Goal: Navigation & Orientation: Locate item on page

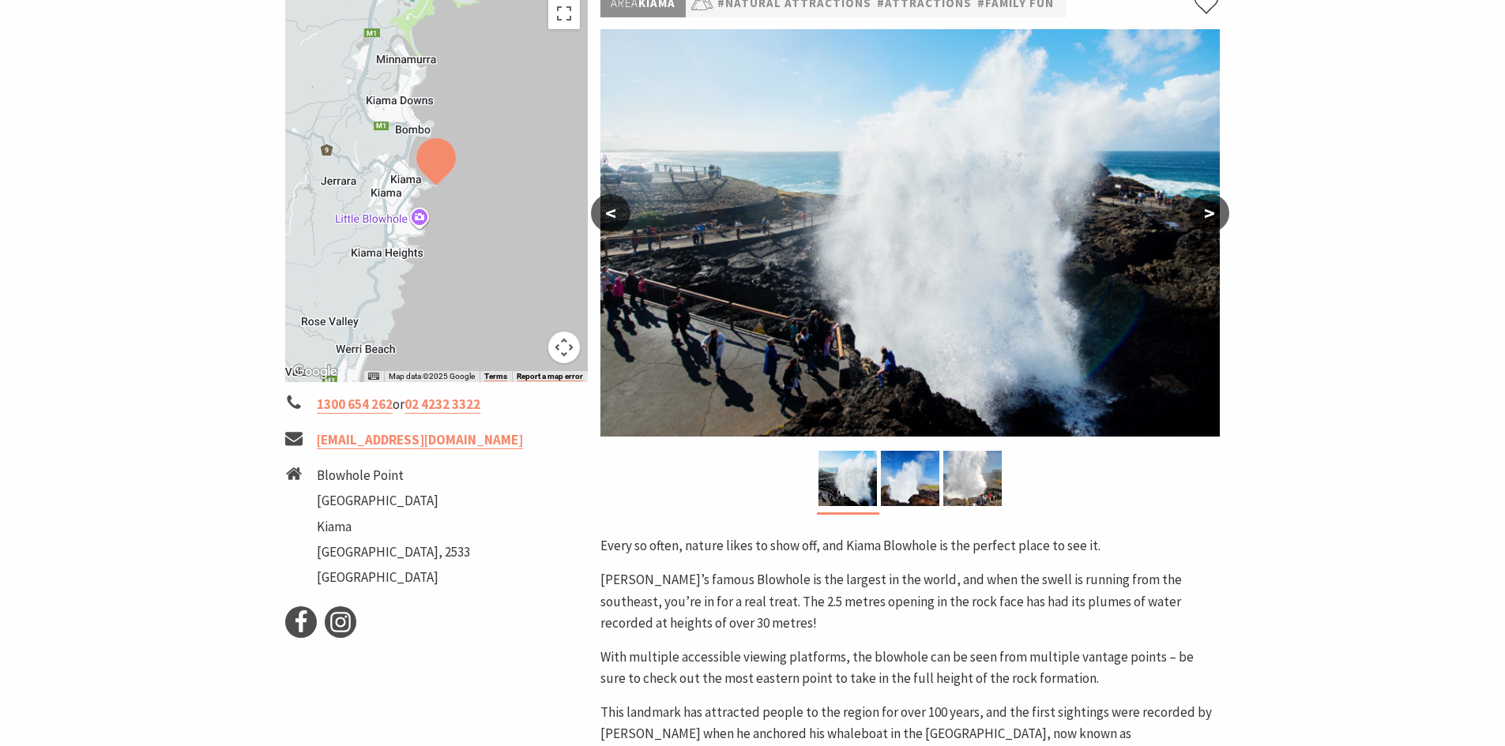
scroll to position [237, 0]
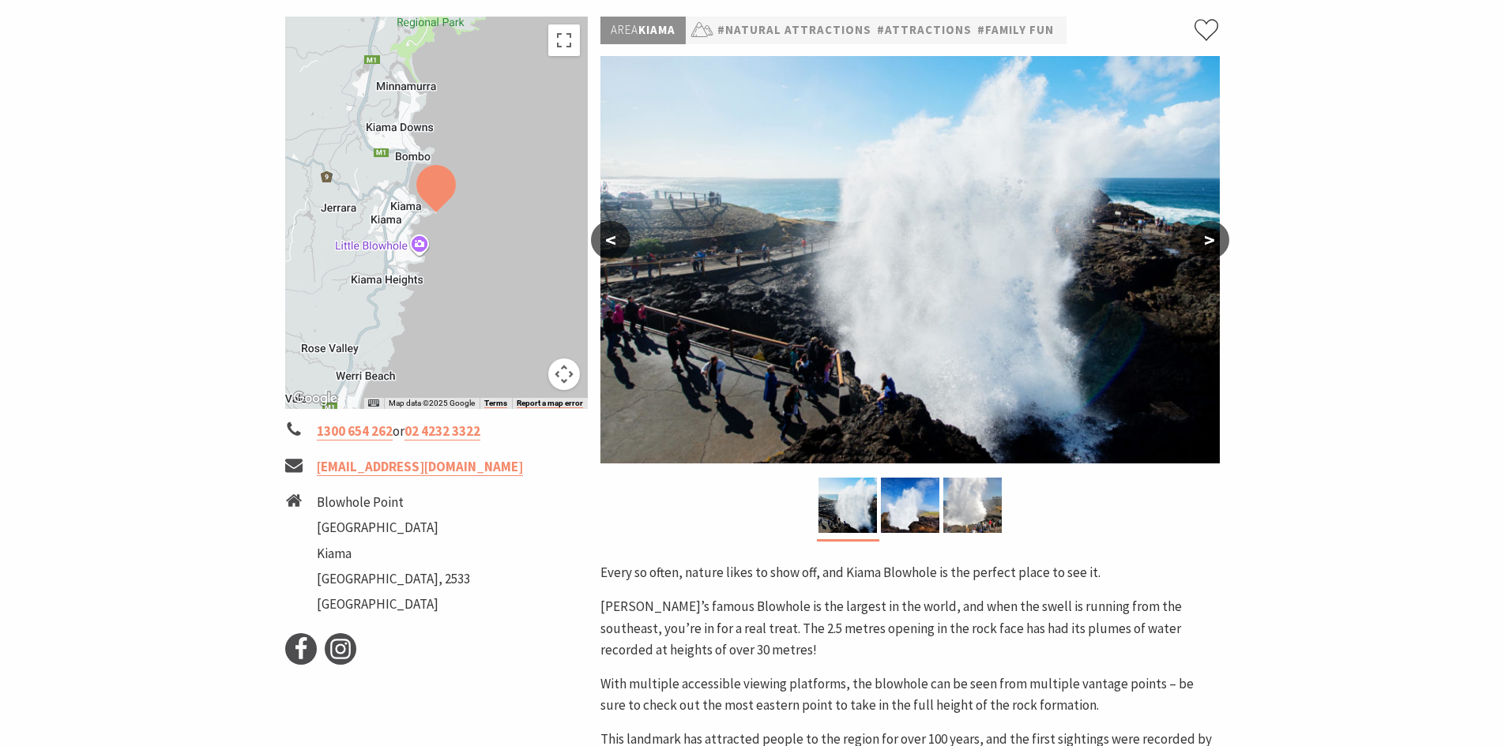
click at [1224, 246] on button ">" at bounding box center [1208, 240] width 39 height 38
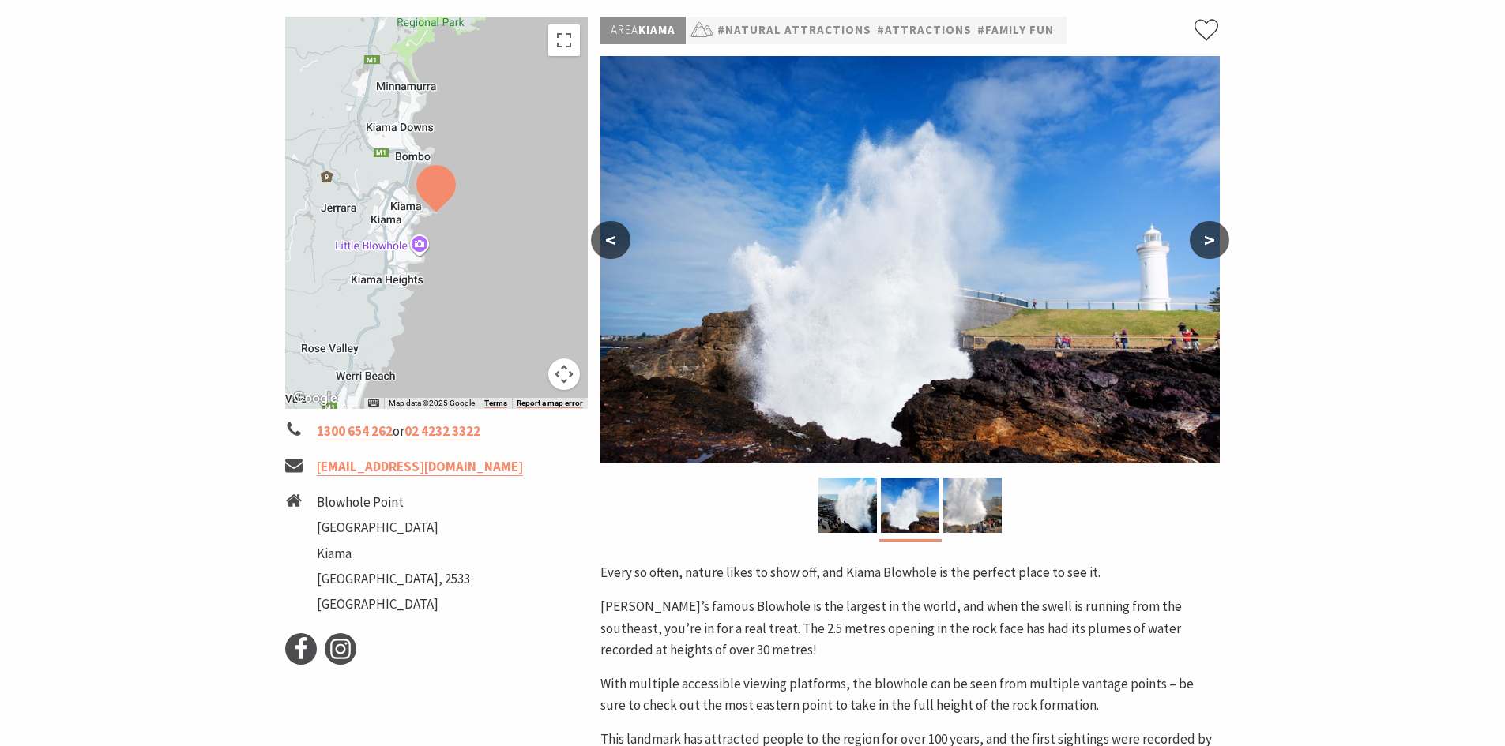
click at [1223, 240] on button ">" at bounding box center [1208, 240] width 39 height 38
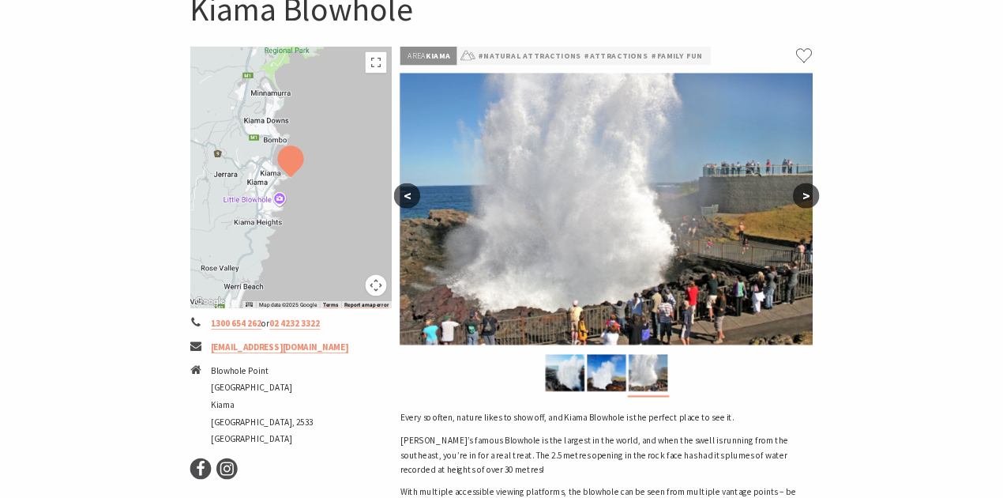
scroll to position [158, 0]
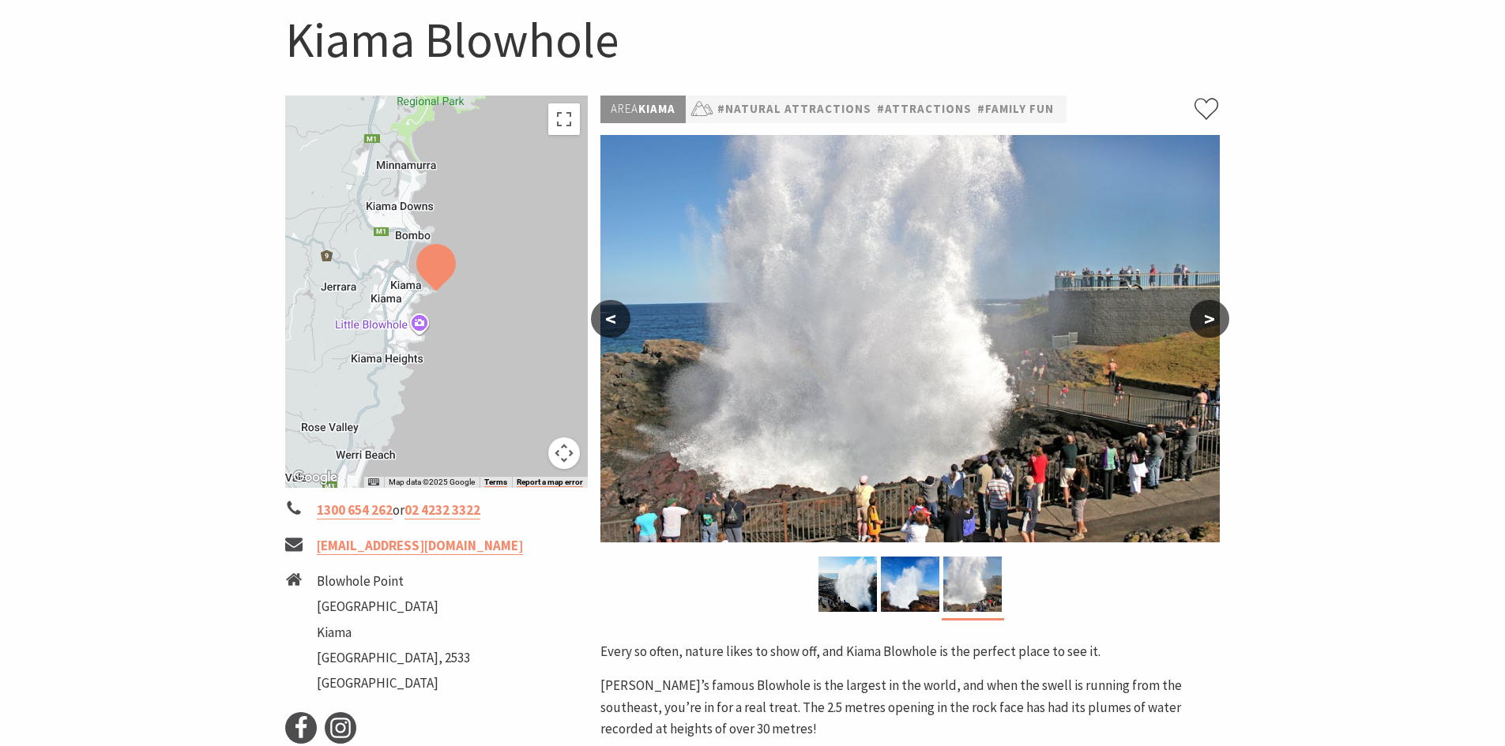
click at [406, 193] on div at bounding box center [436, 292] width 303 height 393
click at [561, 121] on button "Toggle fullscreen view" at bounding box center [564, 119] width 32 height 32
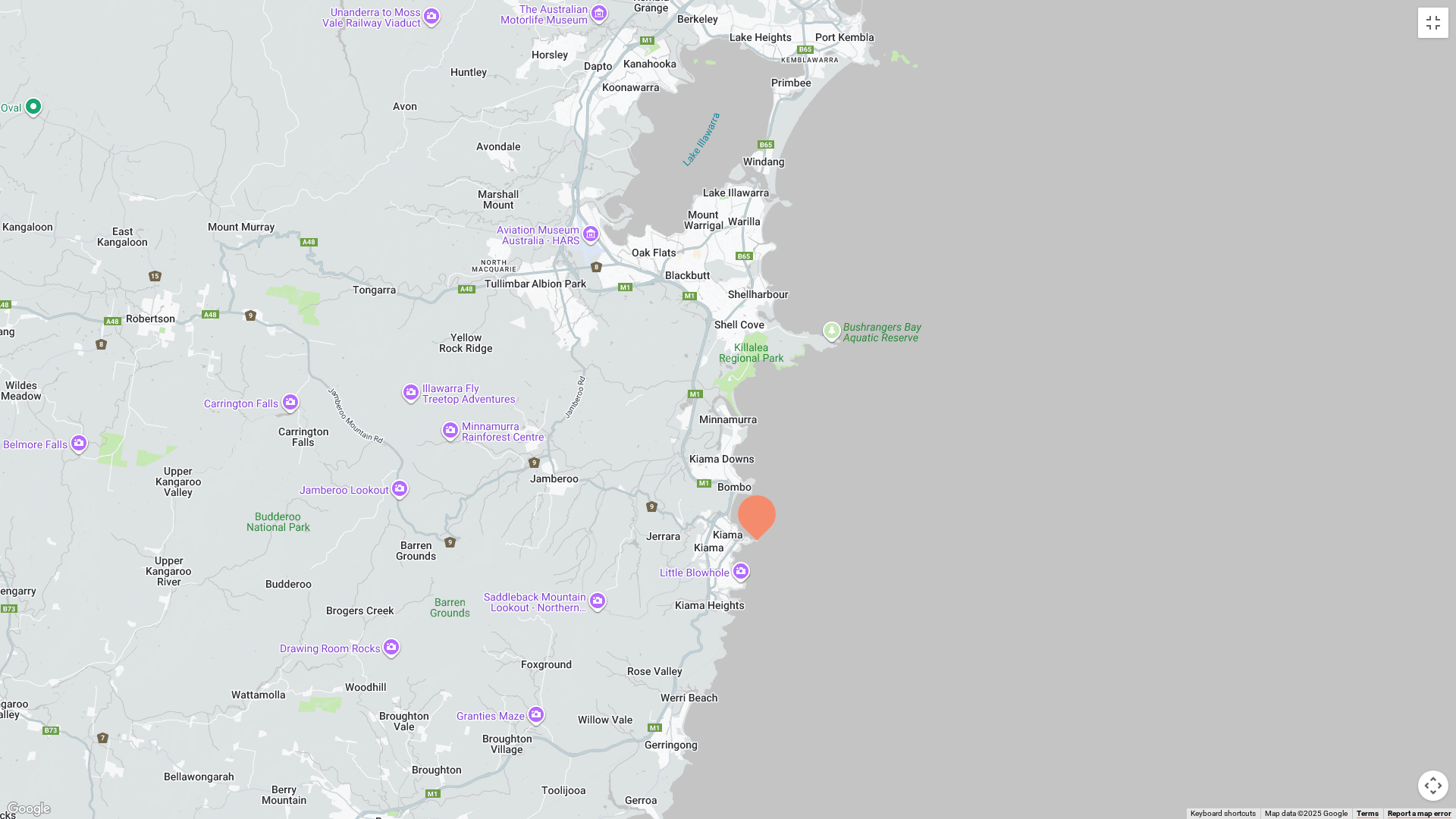
drag, startPoint x: 749, startPoint y: 232, endPoint x: 788, endPoint y: 409, distance: 181.2
click at [788, 409] on div at bounding box center [728, 409] width 1456 height 819
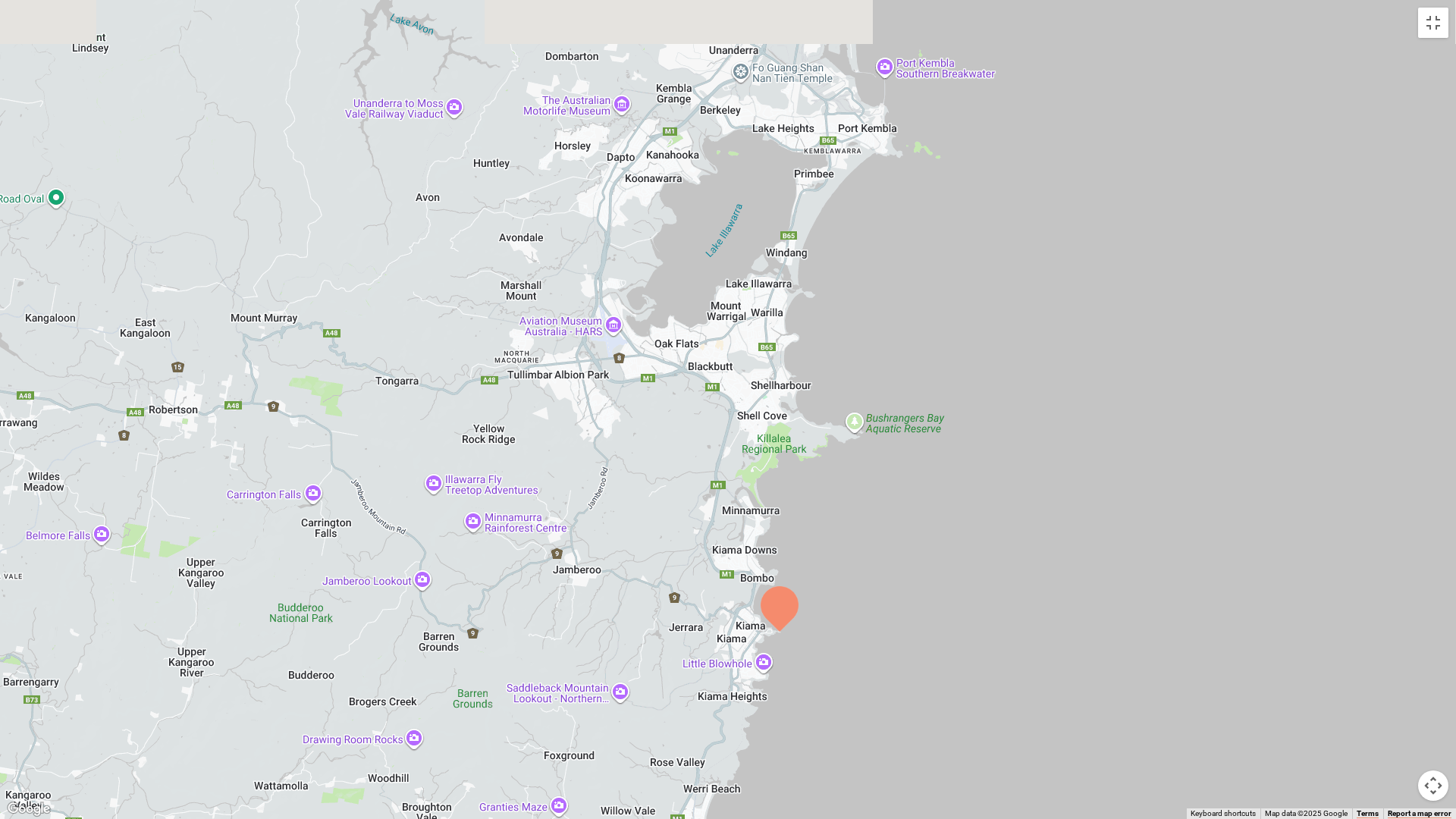
drag, startPoint x: 766, startPoint y: 227, endPoint x: 781, endPoint y: 347, distance: 120.9
click at [781, 280] on div at bounding box center [728, 409] width 1456 height 819
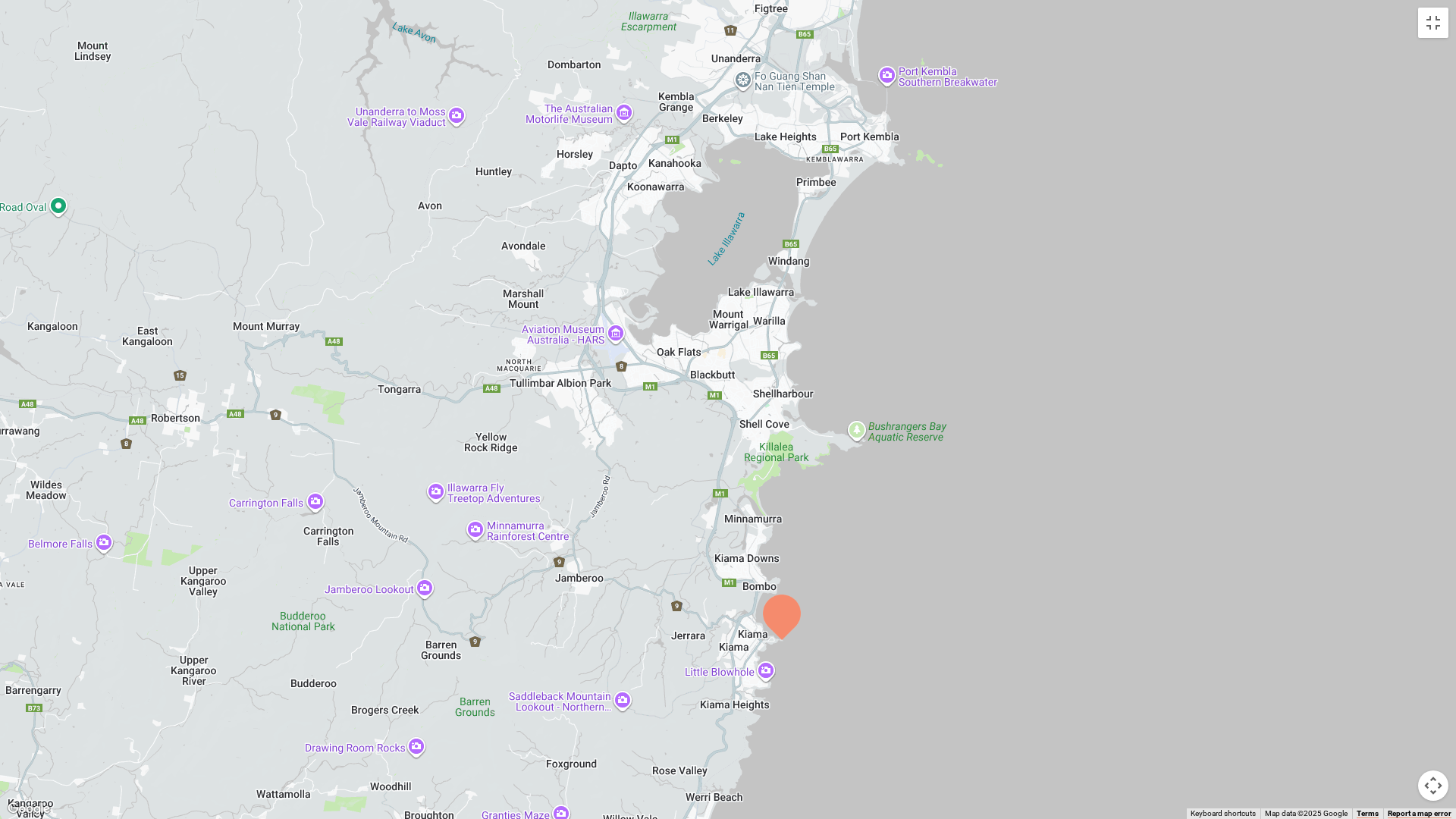
click at [676, 371] on div at bounding box center [728, 409] width 1456 height 819
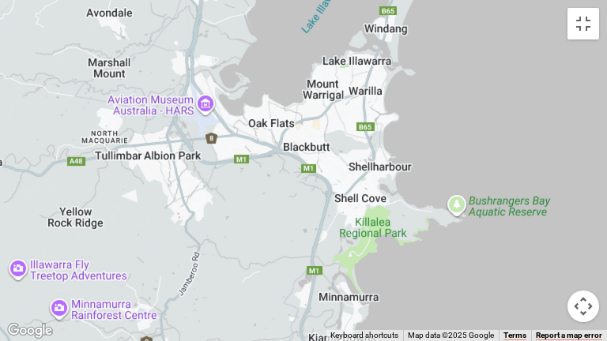
drag, startPoint x: 189, startPoint y: 107, endPoint x: 222, endPoint y: 127, distance: 38.6
click at [223, 127] on div at bounding box center [303, 170] width 607 height 341
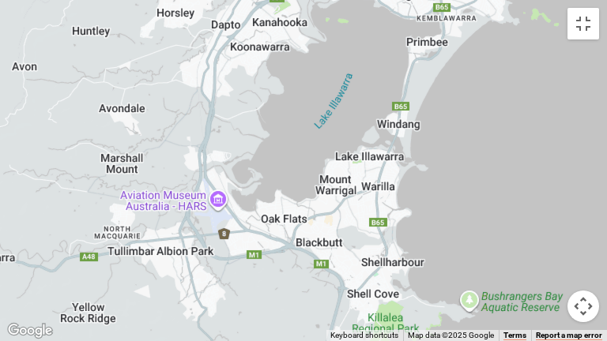
drag, startPoint x: 419, startPoint y: 133, endPoint x: 412, endPoint y: 223, distance: 90.3
click at [412, 223] on div at bounding box center [303, 170] width 607 height 341
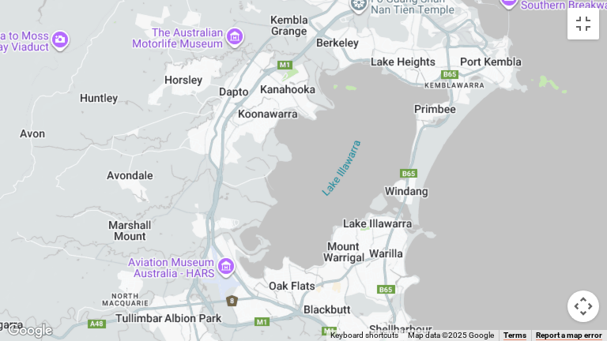
drag, startPoint x: 321, startPoint y: 107, endPoint x: 329, endPoint y: 130, distance: 24.5
click at [328, 140] on div at bounding box center [303, 170] width 607 height 341
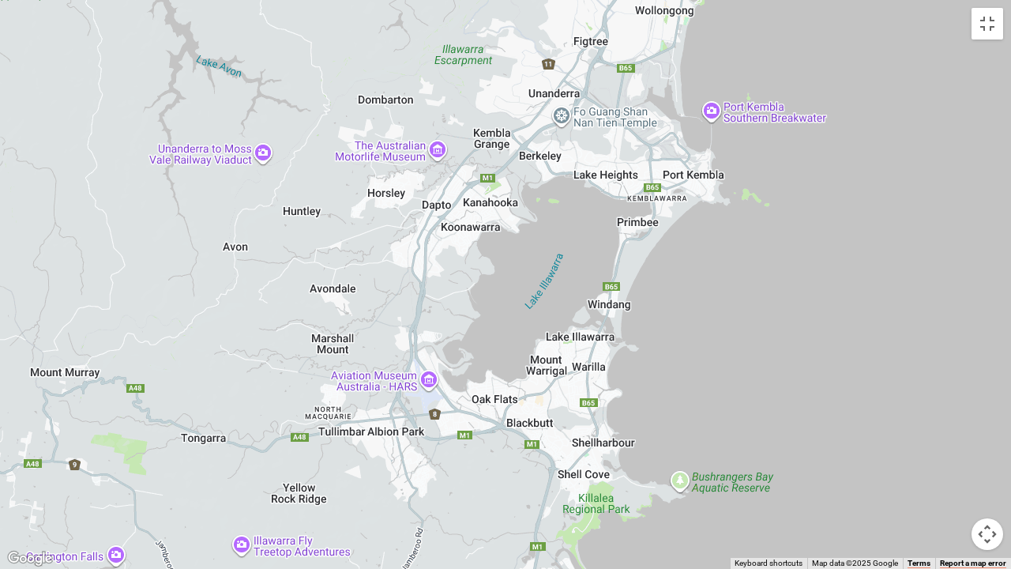
drag, startPoint x: 641, startPoint y: 99, endPoint x: 670, endPoint y: 51, distance: 56.3
click at [632, 115] on div at bounding box center [505, 284] width 1011 height 569
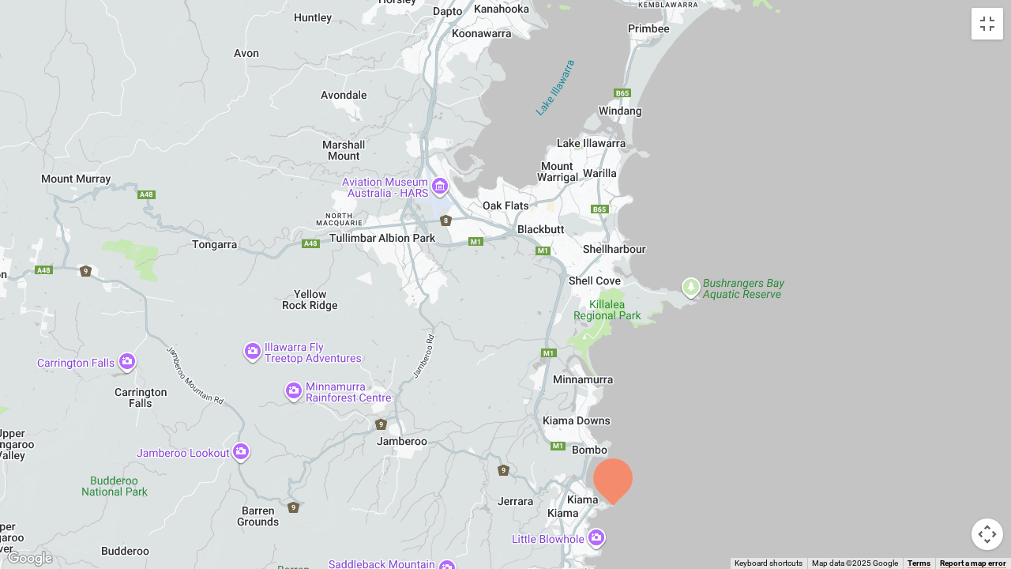
drag, startPoint x: 577, startPoint y: 513, endPoint x: 595, endPoint y: 303, distance: 210.1
click at [595, 303] on div at bounding box center [505, 284] width 1011 height 569
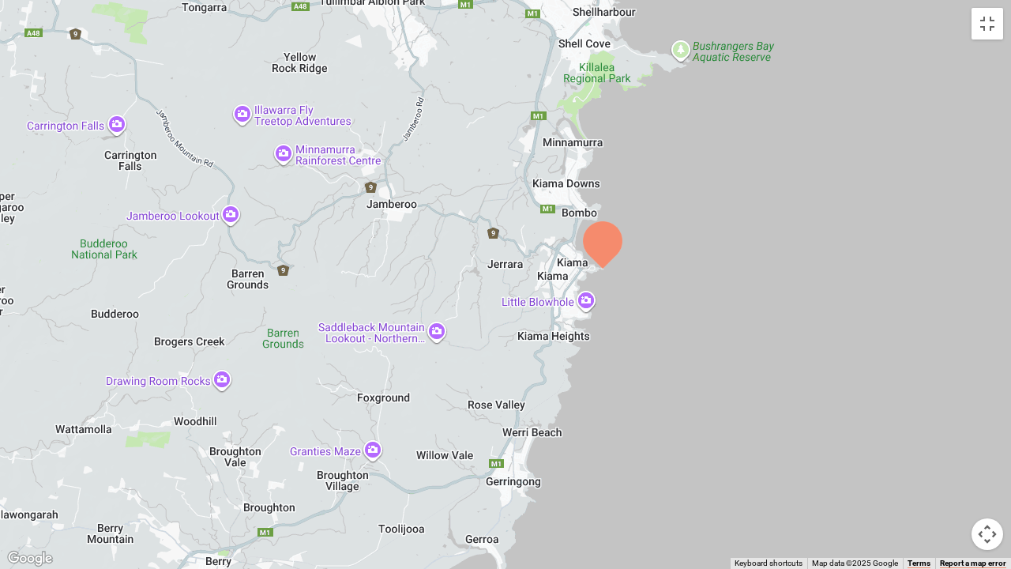
drag, startPoint x: 577, startPoint y: 533, endPoint x: 569, endPoint y: 294, distance: 239.5
click at [569, 294] on div at bounding box center [505, 284] width 1011 height 569
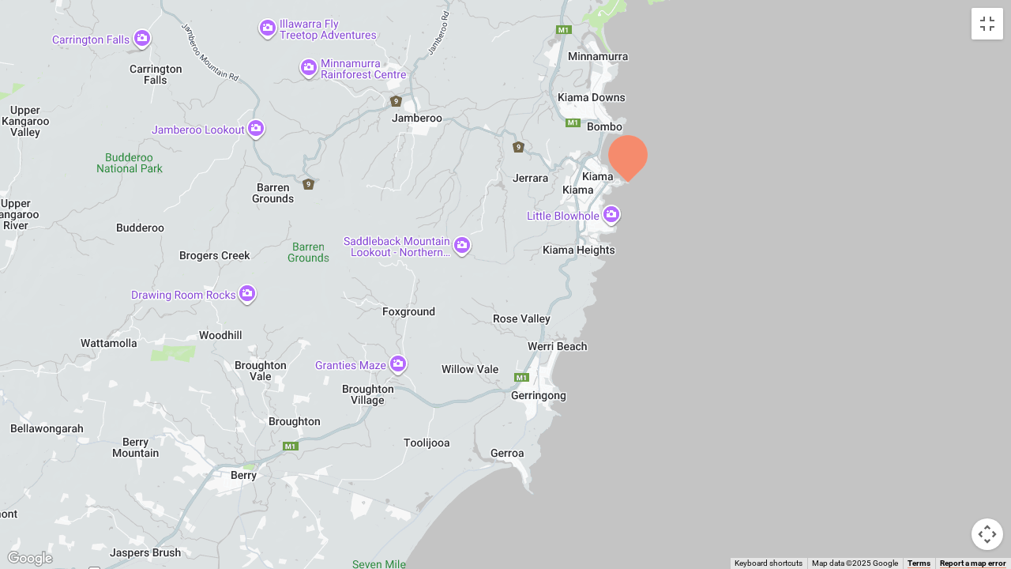
drag, startPoint x: 556, startPoint y: 455, endPoint x: 596, endPoint y: 344, distance: 117.7
click at [594, 343] on div at bounding box center [505, 284] width 1011 height 569
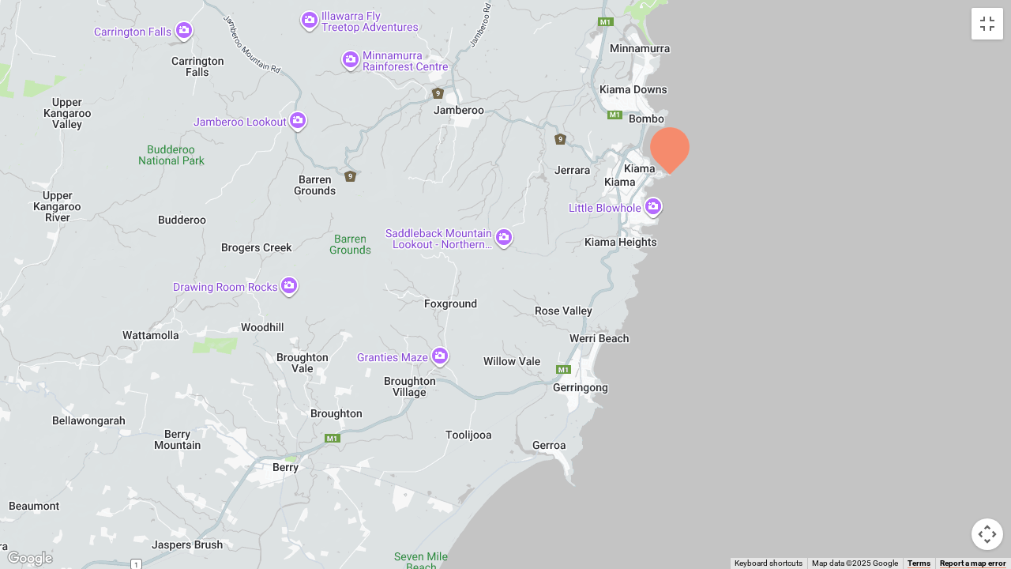
drag, startPoint x: 553, startPoint y: 504, endPoint x: 578, endPoint y: 519, distance: 29.4
click at [578, 520] on div at bounding box center [505, 284] width 1011 height 569
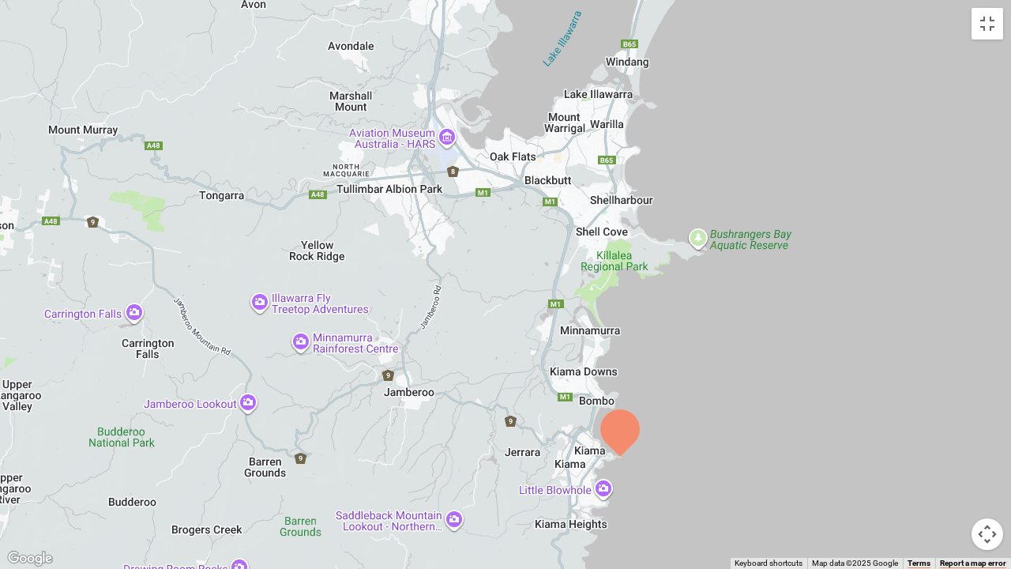
drag, startPoint x: 643, startPoint y: 167, endPoint x: 584, endPoint y: 423, distance: 261.7
click at [594, 445] on div at bounding box center [505, 284] width 1011 height 569
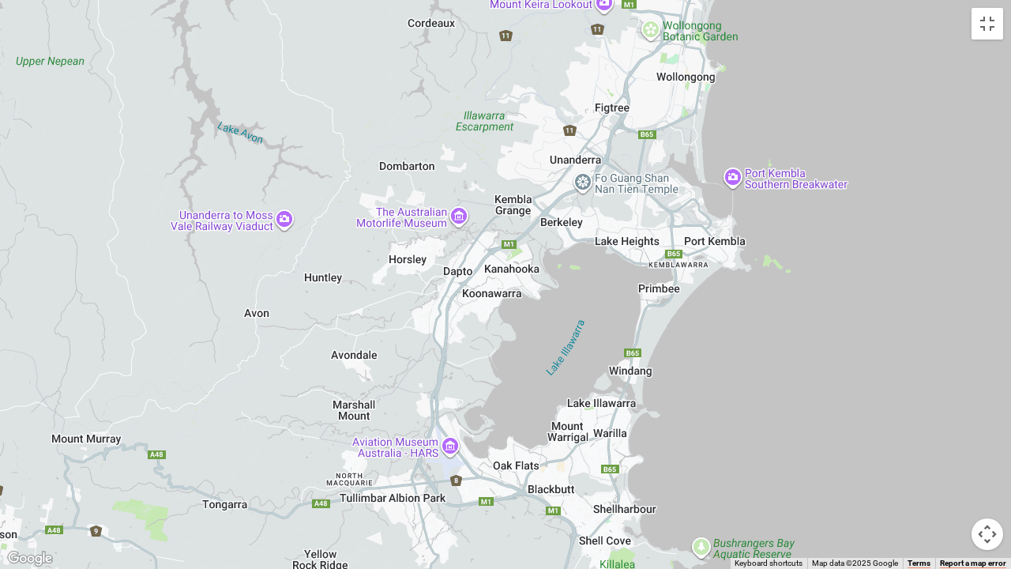
drag, startPoint x: 528, startPoint y: 102, endPoint x: 532, endPoint y: 360, distance: 258.3
click at [532, 392] on div at bounding box center [505, 284] width 1011 height 569
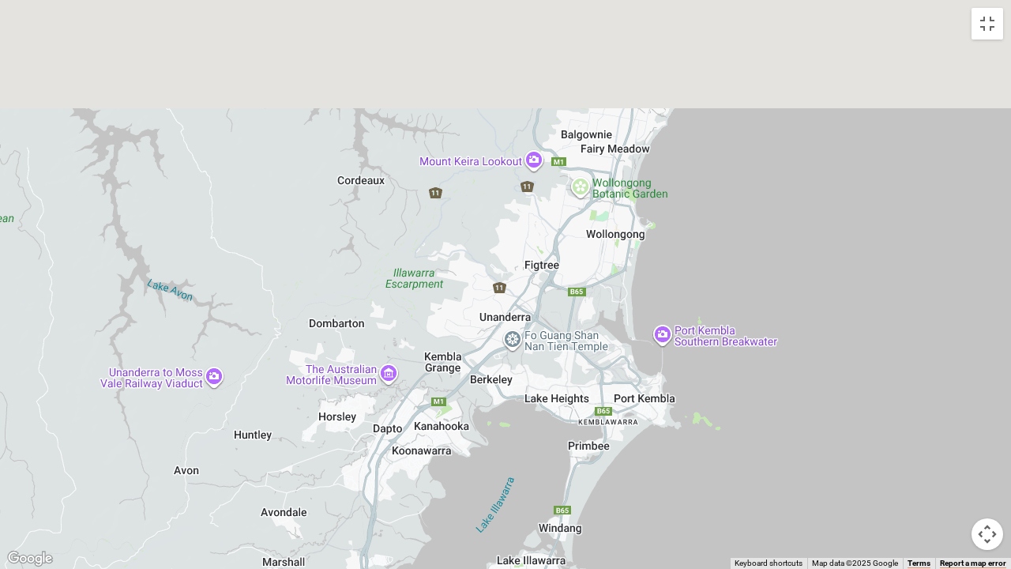
drag, startPoint x: 599, startPoint y: 223, endPoint x: 554, endPoint y: 355, distance: 139.4
click at [554, 355] on div at bounding box center [505, 284] width 1011 height 569
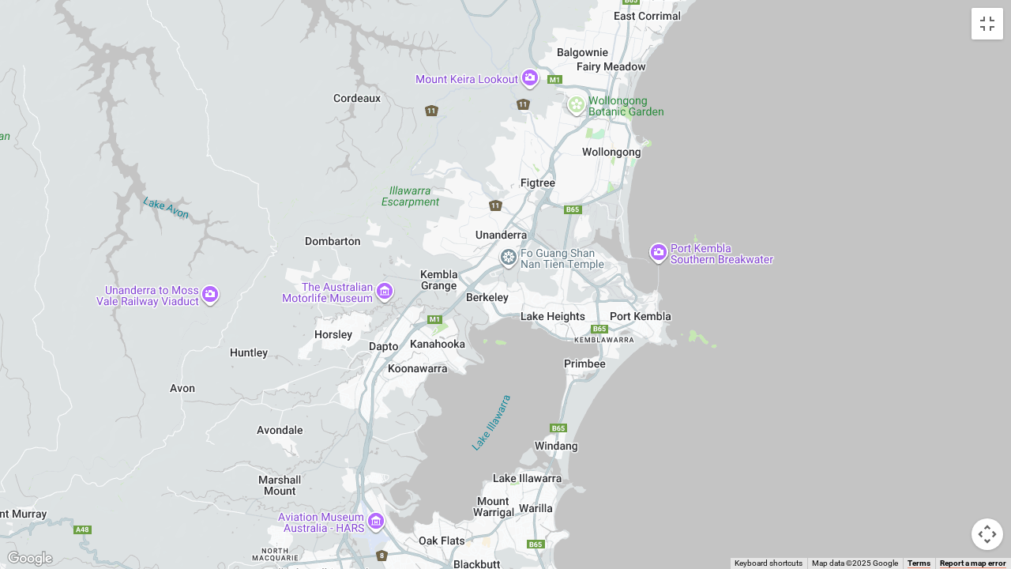
drag, startPoint x: 647, startPoint y: 441, endPoint x: 644, endPoint y: 348, distance: 92.4
click at [644, 348] on div at bounding box center [505, 284] width 1011 height 569
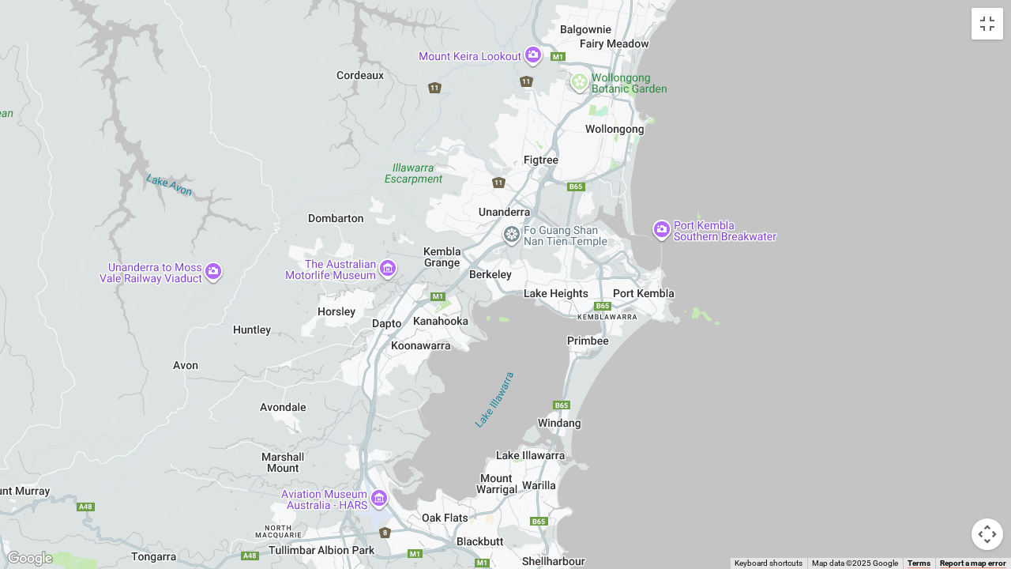
drag, startPoint x: 560, startPoint y: 454, endPoint x: 565, endPoint y: 430, distance: 24.3
click at [565, 430] on div at bounding box center [505, 284] width 1011 height 569
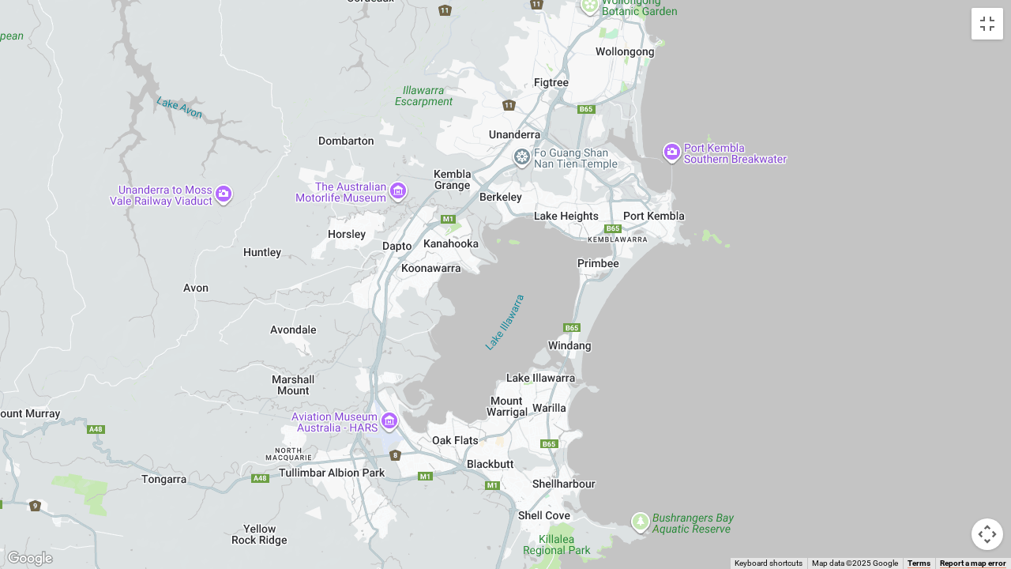
drag, startPoint x: 461, startPoint y: 445, endPoint x: 466, endPoint y: 351, distance: 94.1
click at [466, 351] on div at bounding box center [505, 284] width 1011 height 569
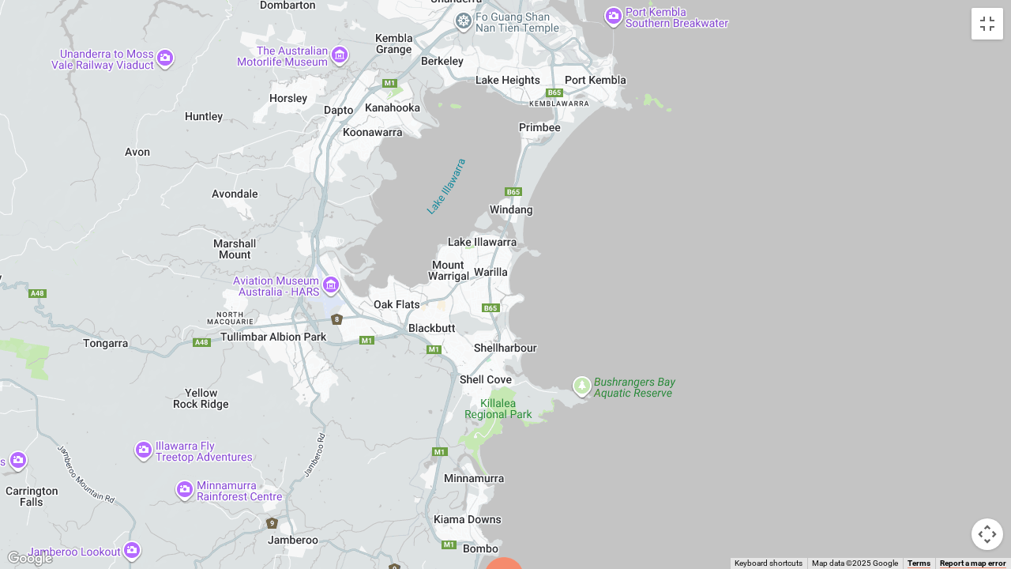
drag, startPoint x: 742, startPoint y: 468, endPoint x: 684, endPoint y: 344, distance: 137.5
click at [684, 344] on div at bounding box center [505, 284] width 1011 height 569
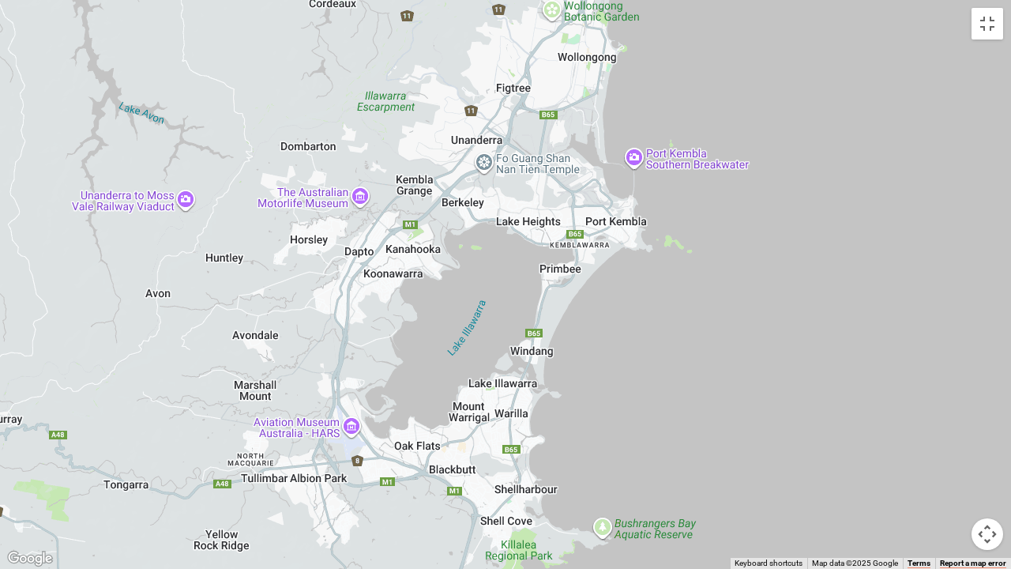
drag, startPoint x: 558, startPoint y: 182, endPoint x: 579, endPoint y: 320, distance: 139.8
click at [578, 321] on div at bounding box center [505, 284] width 1011 height 569
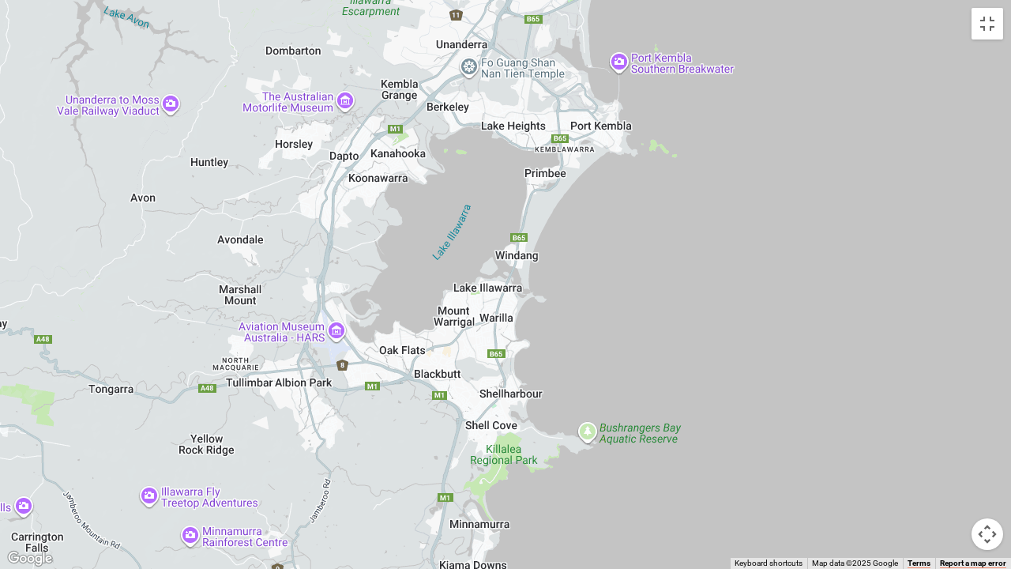
drag, startPoint x: 584, startPoint y: 383, endPoint x: 569, endPoint y: 289, distance: 95.2
click at [569, 289] on div at bounding box center [505, 284] width 1011 height 569
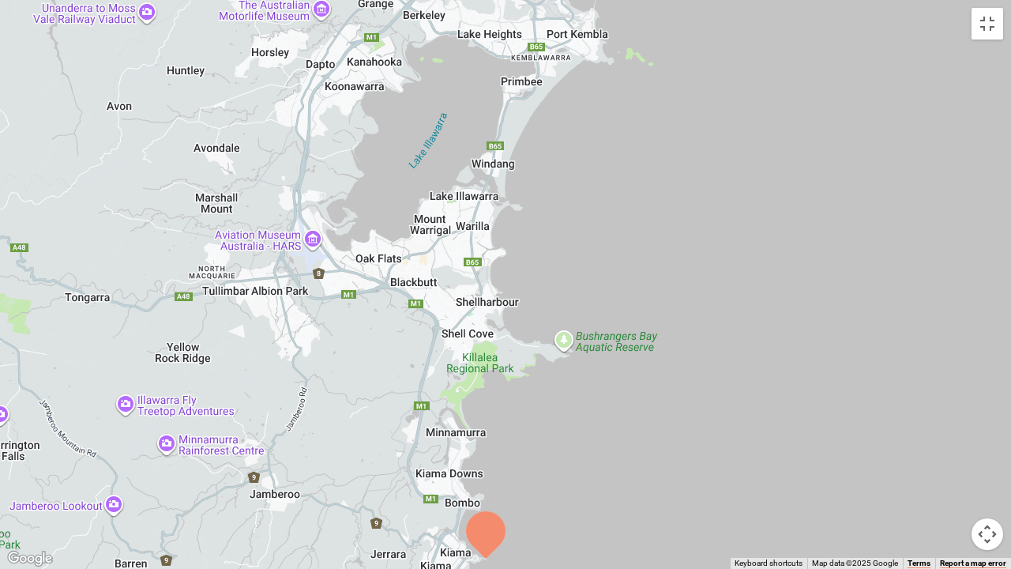
drag, startPoint x: 550, startPoint y: 411, endPoint x: 535, endPoint y: 324, distance: 88.8
click at [535, 324] on div at bounding box center [505, 284] width 1011 height 569
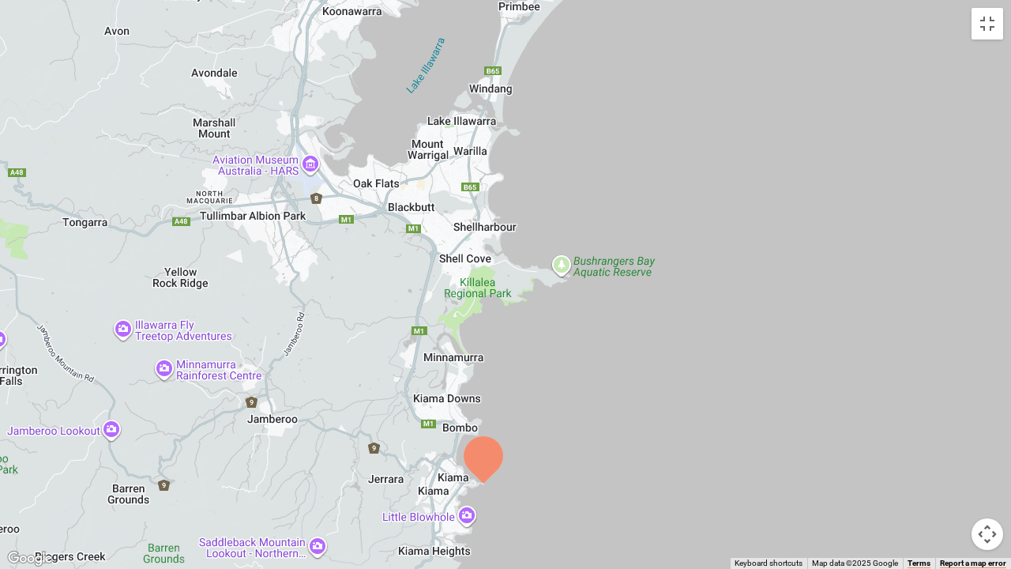
drag, startPoint x: 507, startPoint y: 459, endPoint x: 505, endPoint y: 368, distance: 90.9
click at [505, 368] on div at bounding box center [505, 284] width 1011 height 569
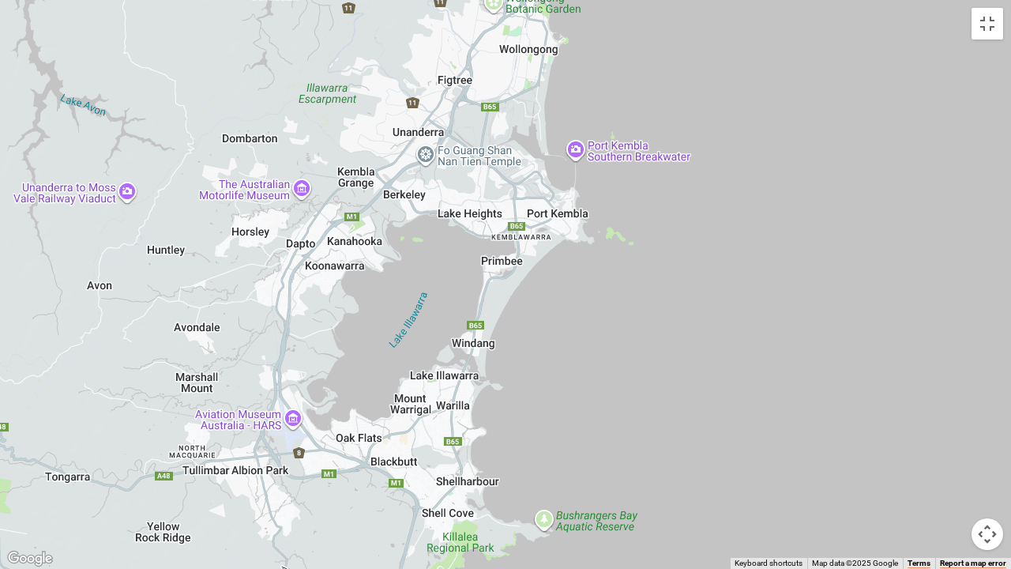
drag, startPoint x: 456, startPoint y: 139, endPoint x: 441, endPoint y: 458, distance: 319.4
click at [441, 458] on div at bounding box center [505, 284] width 1011 height 569
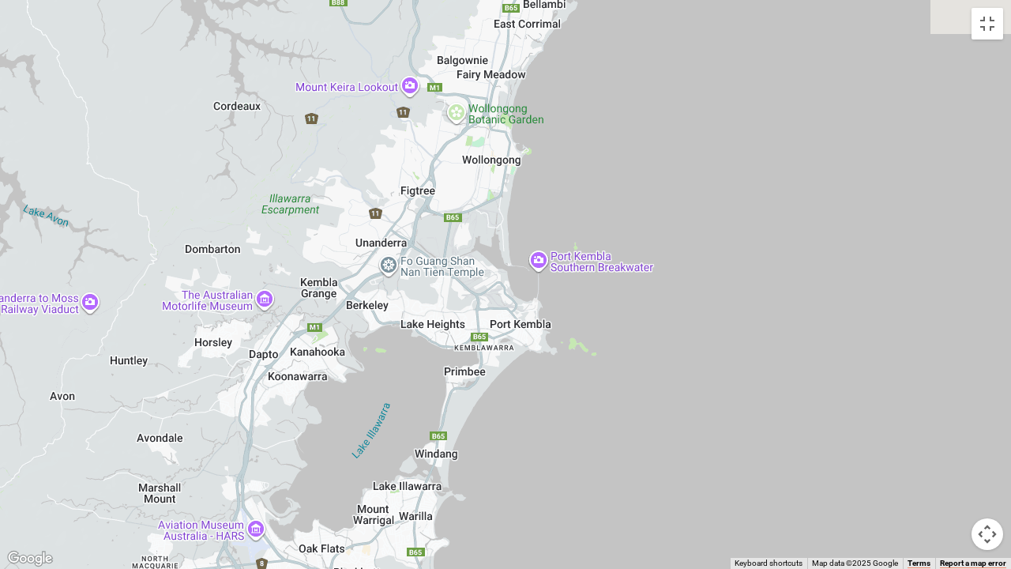
drag, startPoint x: 612, startPoint y: 298, endPoint x: 351, endPoint y: 293, distance: 261.5
click at [572, 411] on div at bounding box center [505, 284] width 1011 height 569
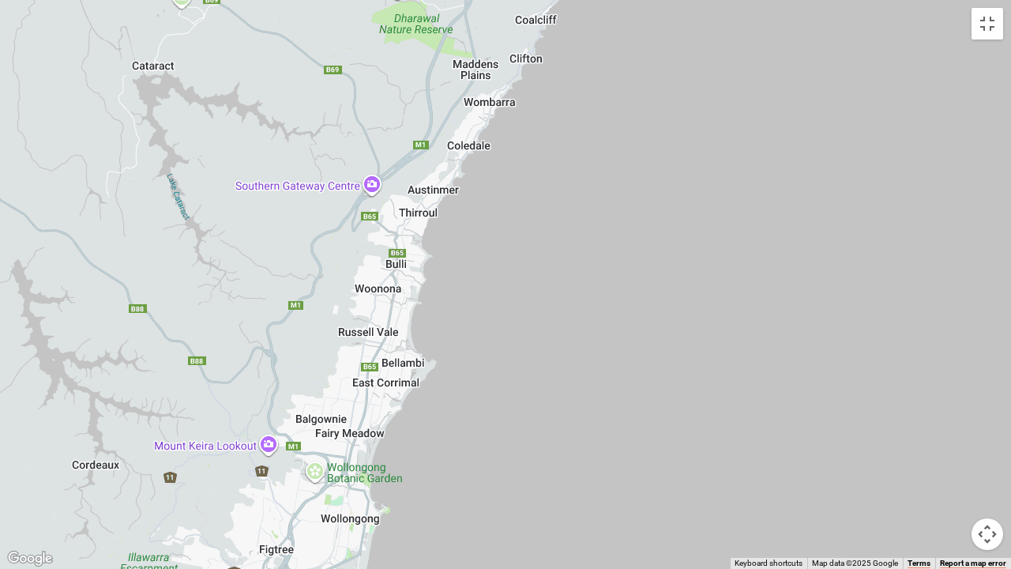
drag, startPoint x: 599, startPoint y: 103, endPoint x: 468, endPoint y: 460, distance: 380.3
click at [468, 460] on div at bounding box center [505, 284] width 1011 height 569
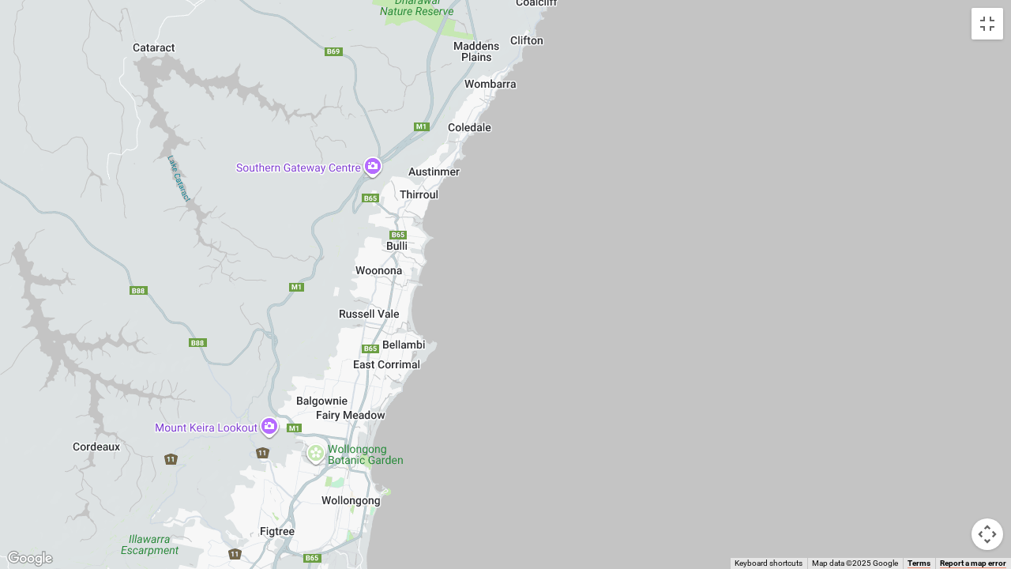
drag, startPoint x: 445, startPoint y: 417, endPoint x: 513, endPoint y: 163, distance: 262.7
click at [513, 164] on div at bounding box center [505, 284] width 1011 height 569
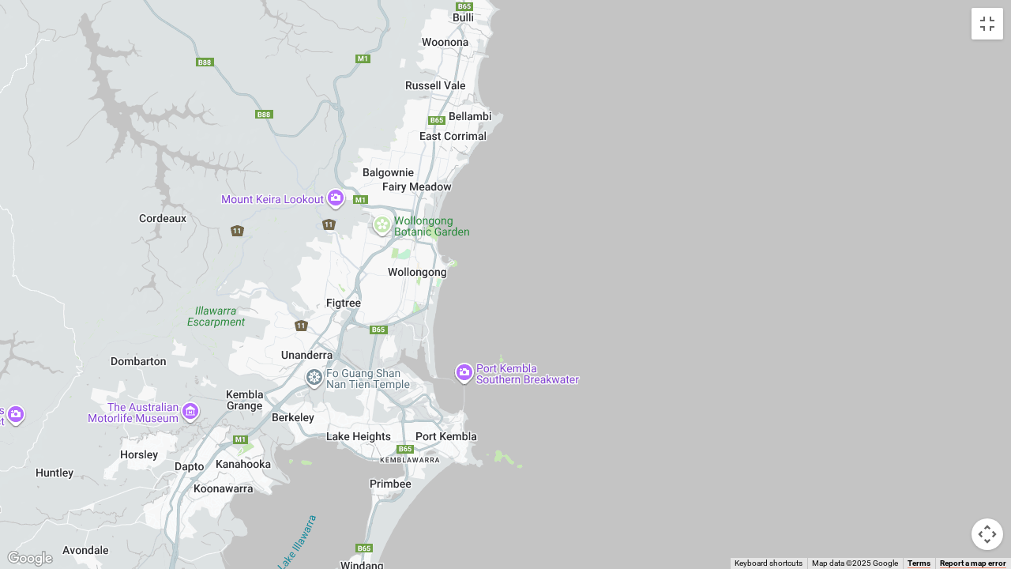
drag, startPoint x: 633, startPoint y: 223, endPoint x: 611, endPoint y: 227, distance: 22.6
click at [611, 227] on div at bounding box center [505, 284] width 1011 height 569
drag, startPoint x: 514, startPoint y: 464, endPoint x: 575, endPoint y: 126, distance: 344.2
click at [575, 126] on div at bounding box center [505, 284] width 1011 height 569
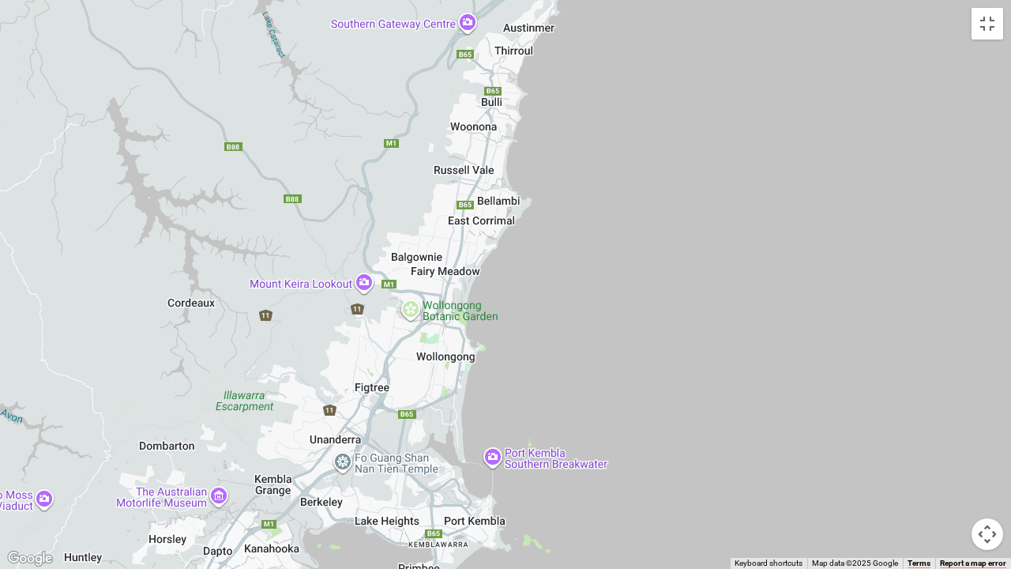
drag, startPoint x: 585, startPoint y: 98, endPoint x: 542, endPoint y: 557, distance: 460.9
click at [543, 558] on div at bounding box center [505, 284] width 1011 height 569
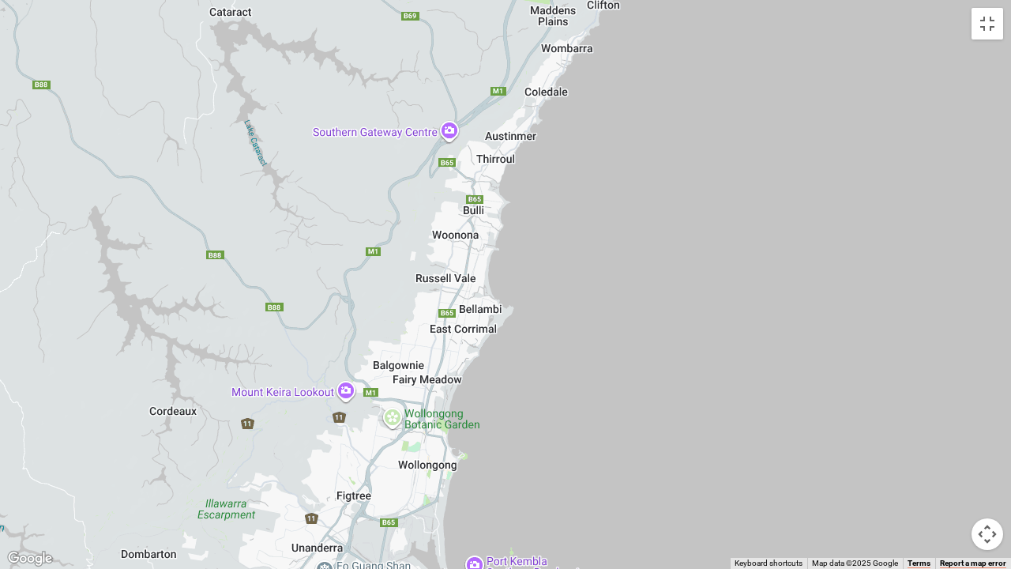
drag, startPoint x: 577, startPoint y: 104, endPoint x: 520, endPoint y: 331, distance: 233.7
click at [520, 331] on div at bounding box center [505, 284] width 1011 height 569
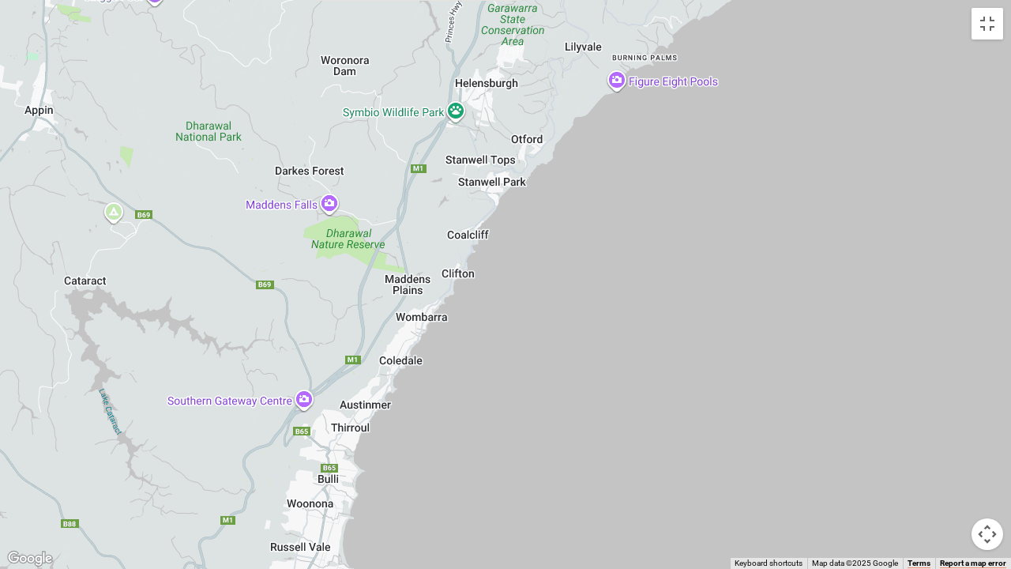
drag, startPoint x: 761, startPoint y: 272, endPoint x: 660, endPoint y: 387, distance: 152.2
click at [660, 387] on div at bounding box center [505, 284] width 1011 height 569
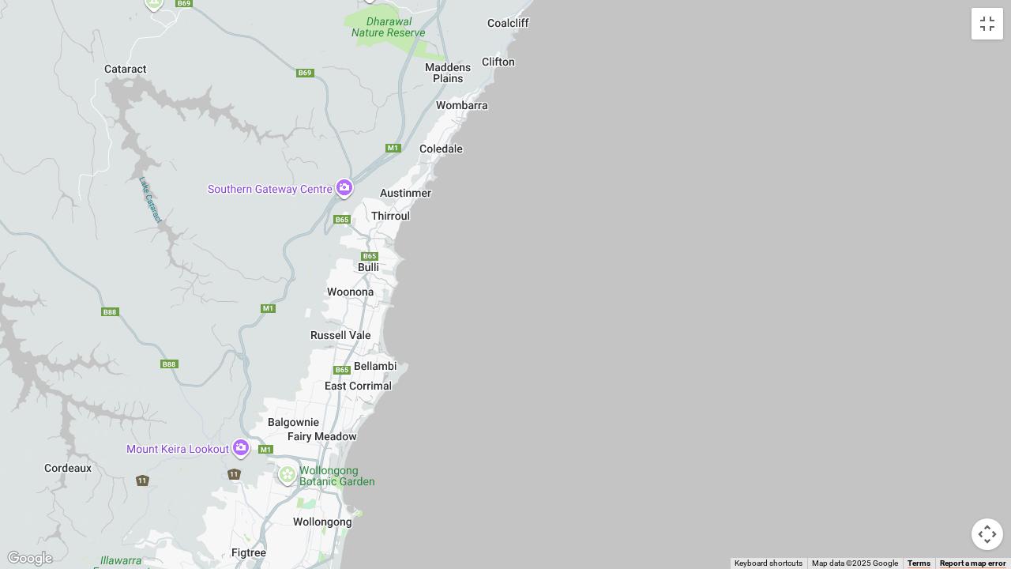
drag, startPoint x: 414, startPoint y: 469, endPoint x: 449, endPoint y: 270, distance: 202.2
click at [449, 270] on div at bounding box center [505, 284] width 1011 height 569
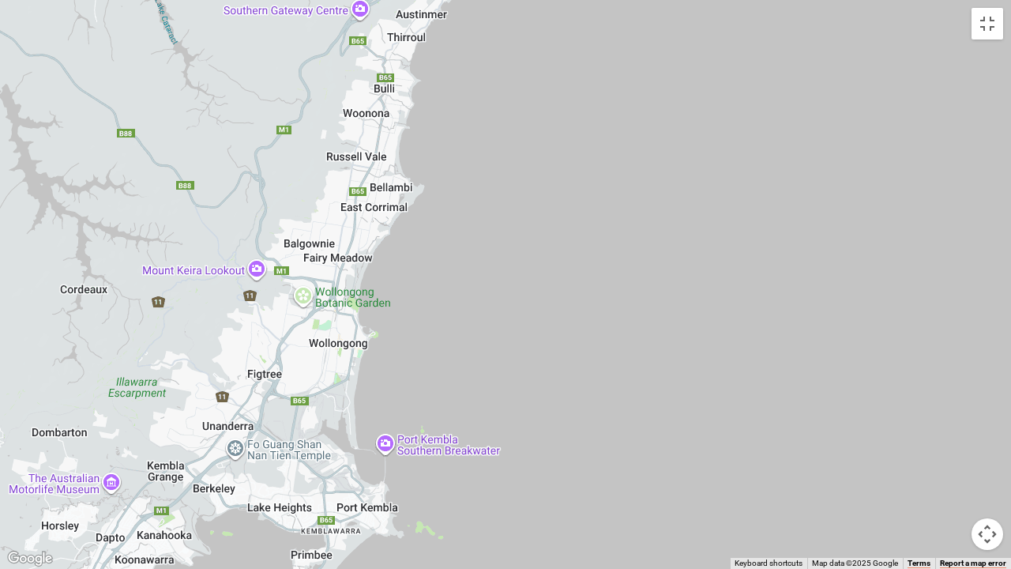
drag, startPoint x: 370, startPoint y: 419, endPoint x: 395, endPoint y: 263, distance: 157.6
click at [395, 263] on div at bounding box center [505, 284] width 1011 height 569
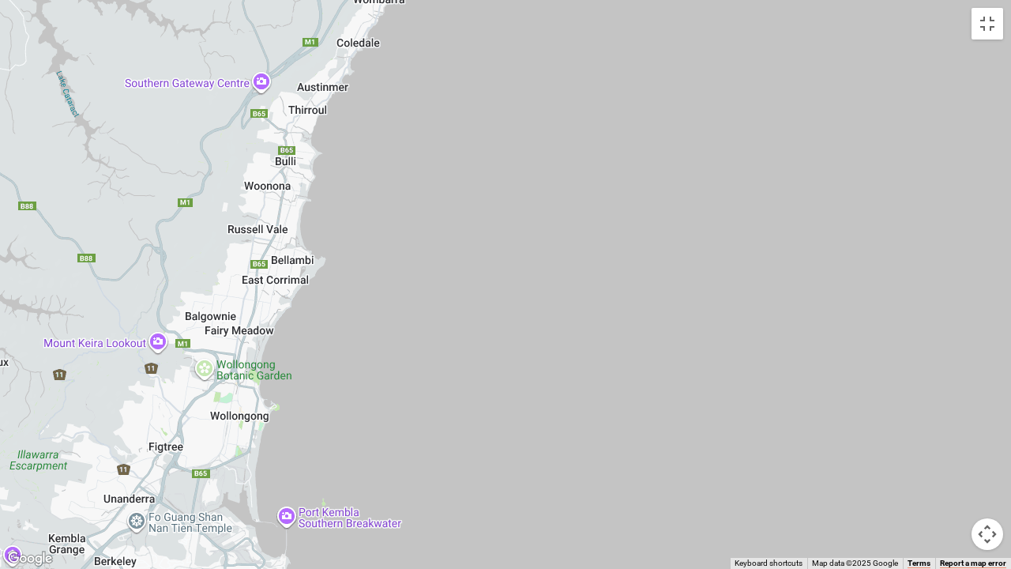
drag, startPoint x: 564, startPoint y: 196, endPoint x: 448, endPoint y: 423, distance: 255.4
click at [449, 431] on div at bounding box center [505, 284] width 1011 height 569
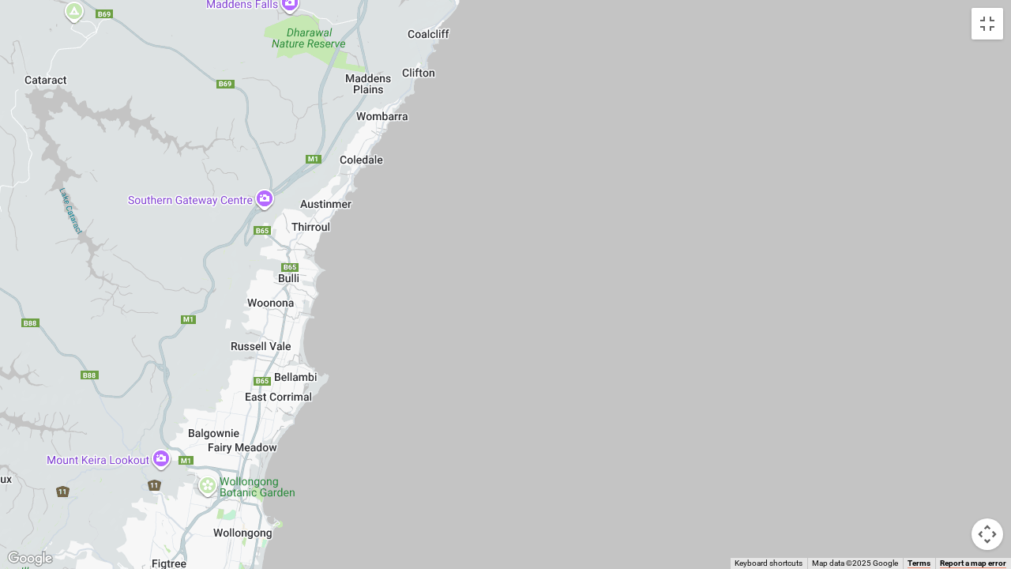
drag, startPoint x: 299, startPoint y: 224, endPoint x: 313, endPoint y: 276, distance: 53.8
click at [313, 276] on div at bounding box center [505, 284] width 1011 height 569
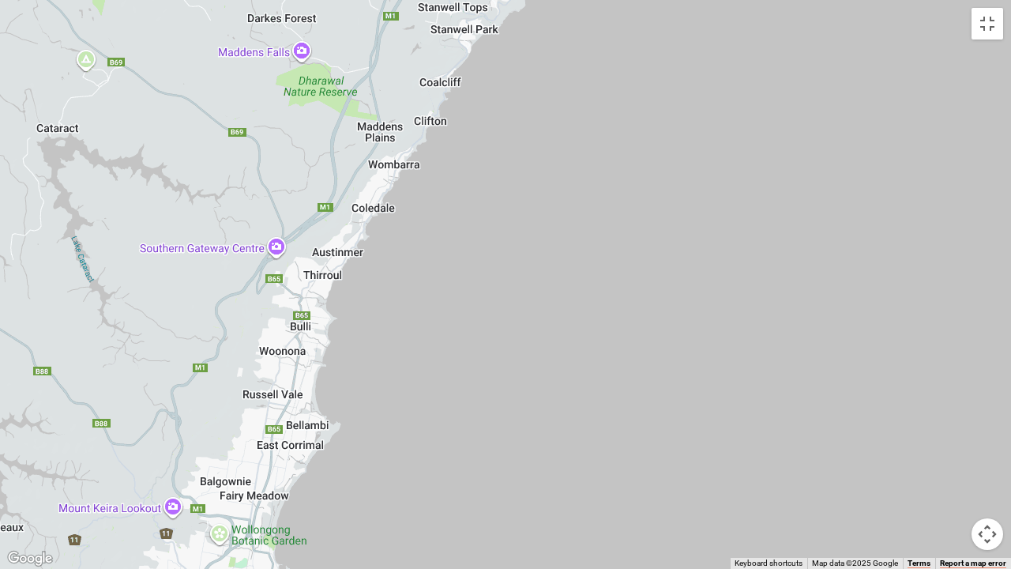
drag, startPoint x: 324, startPoint y: 270, endPoint x: 324, endPoint y: 280, distance: 9.5
click at [324, 280] on div at bounding box center [505, 284] width 1011 height 569
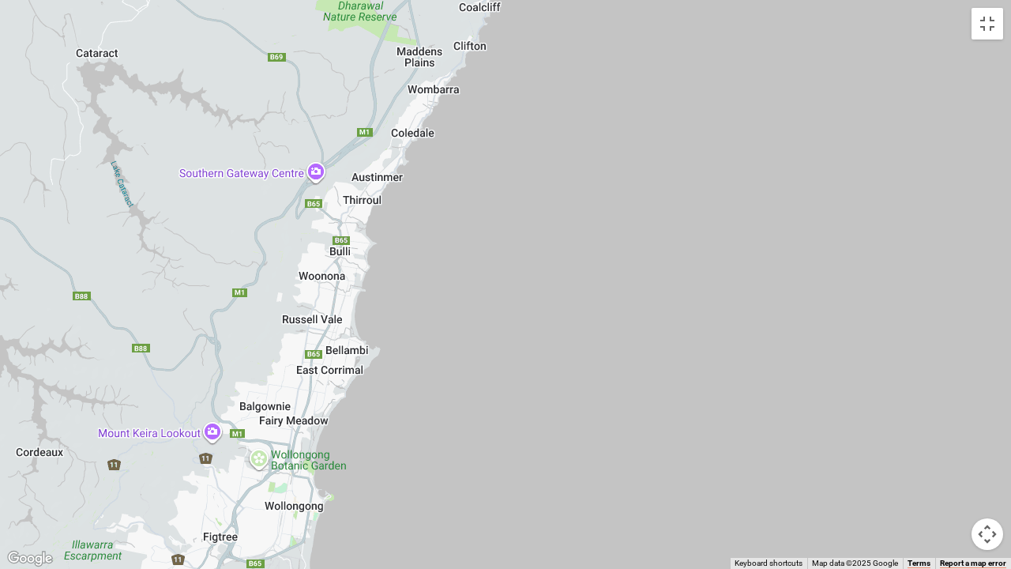
drag, startPoint x: 282, startPoint y: 395, endPoint x: 325, endPoint y: 317, distance: 88.4
click at [325, 317] on div at bounding box center [505, 284] width 1011 height 569
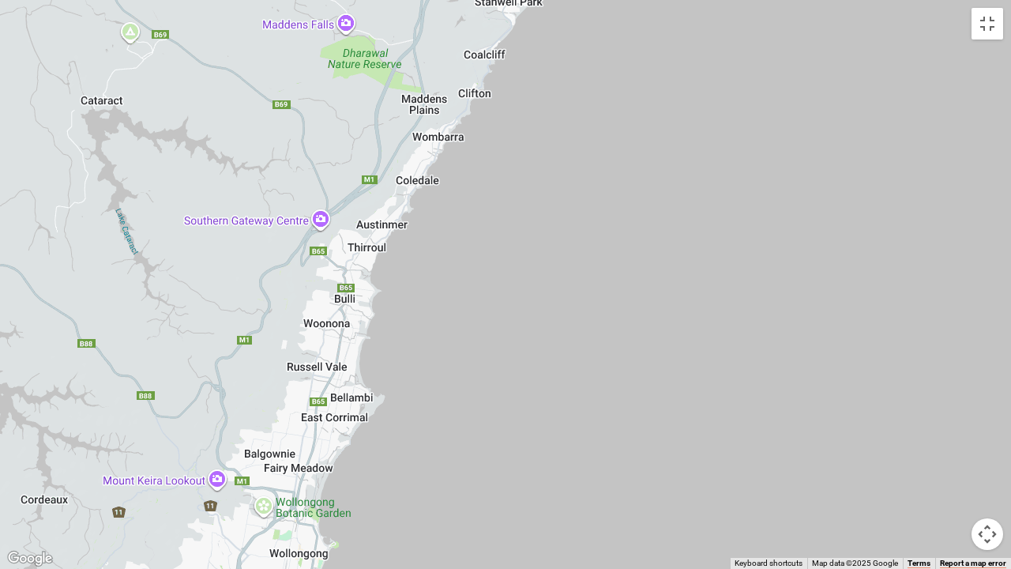
drag, startPoint x: 377, startPoint y: 264, endPoint x: 381, endPoint y: 318, distance: 54.6
click at [382, 322] on div at bounding box center [505, 284] width 1011 height 569
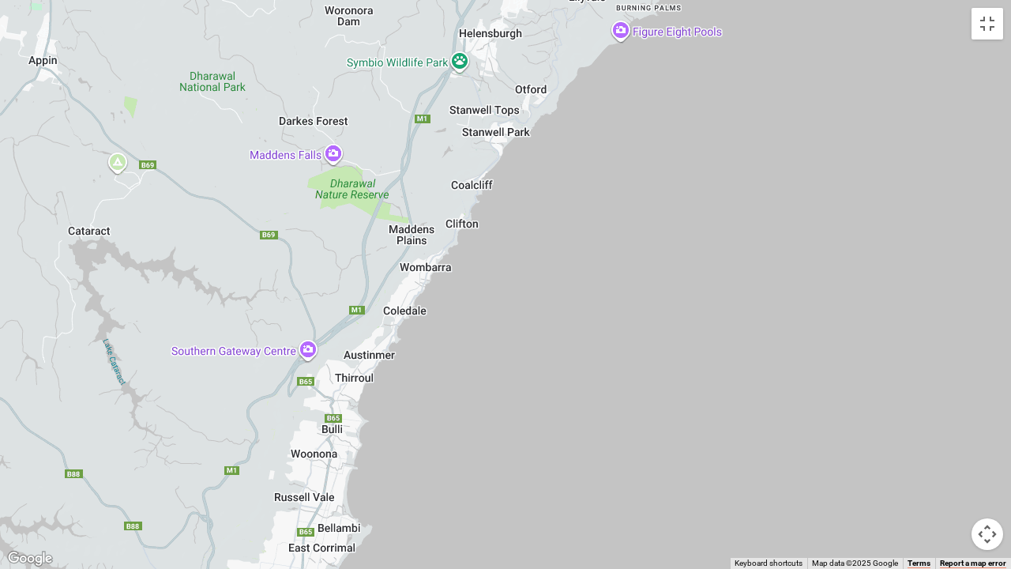
drag, startPoint x: 472, startPoint y: 267, endPoint x: 434, endPoint y: 472, distance: 208.0
click at [434, 472] on div at bounding box center [505, 284] width 1011 height 569
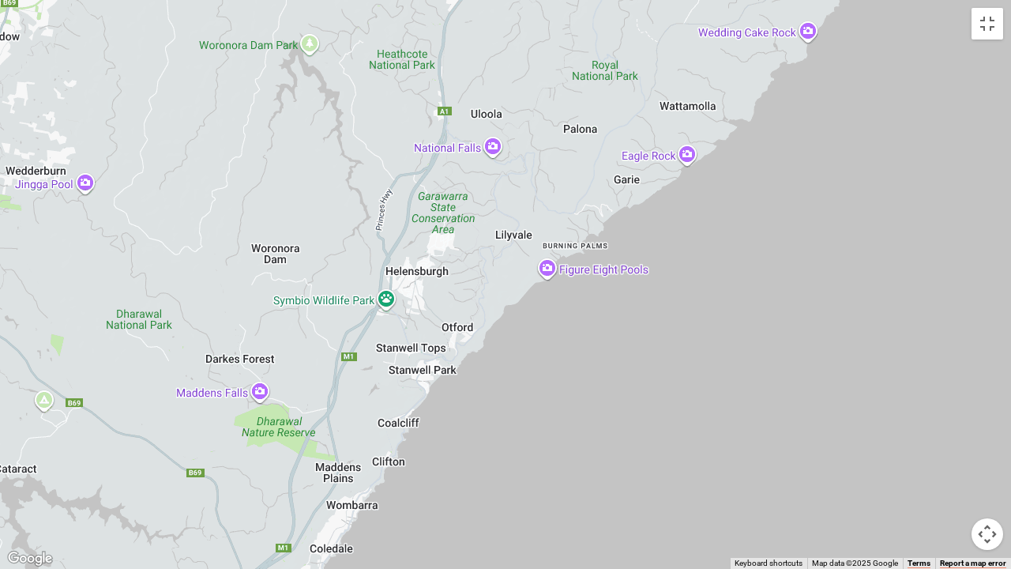
drag, startPoint x: 496, startPoint y: 289, endPoint x: 450, endPoint y: 430, distance: 147.9
click at [450, 430] on div at bounding box center [505, 284] width 1011 height 569
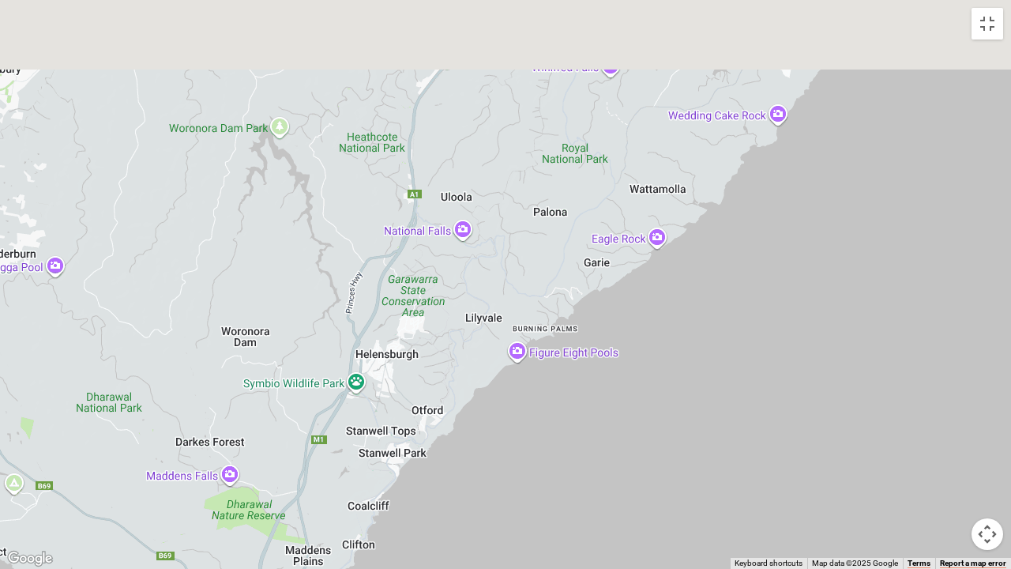
drag, startPoint x: 653, startPoint y: 231, endPoint x: 615, endPoint y: 336, distance: 110.9
click at [615, 336] on div at bounding box center [505, 284] width 1011 height 569
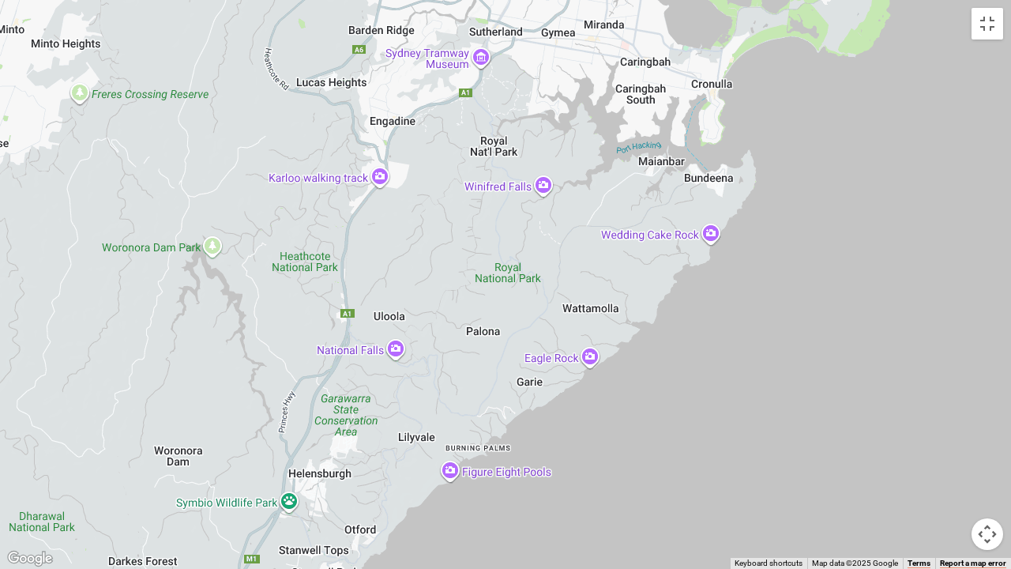
drag, startPoint x: 592, startPoint y: 309, endPoint x: 532, endPoint y: 411, distance: 118.2
click at [532, 411] on div at bounding box center [505, 284] width 1011 height 569
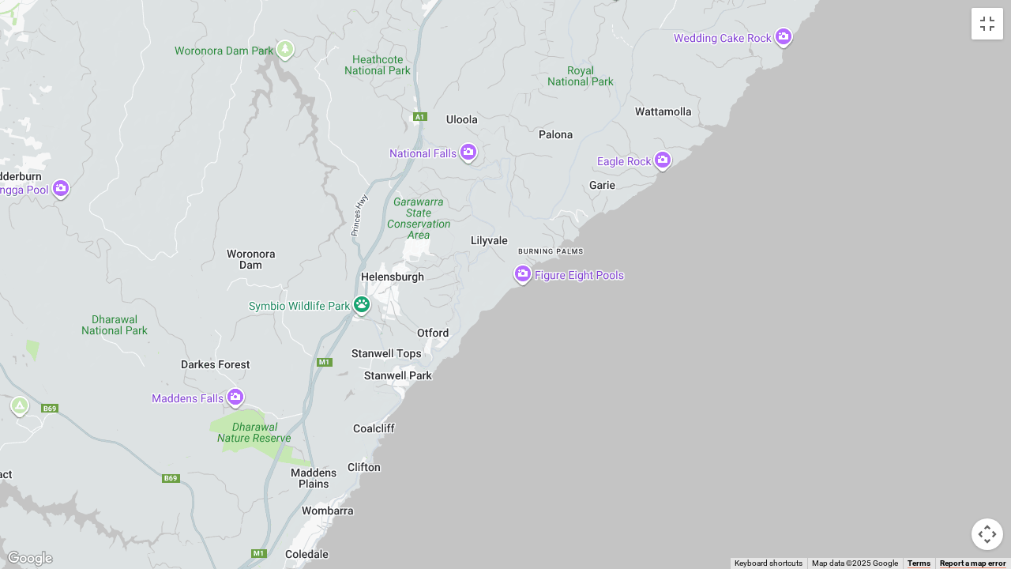
drag, startPoint x: 363, startPoint y: 362, endPoint x: 416, endPoint y: 235, distance: 138.0
click at [415, 234] on div at bounding box center [505, 284] width 1011 height 569
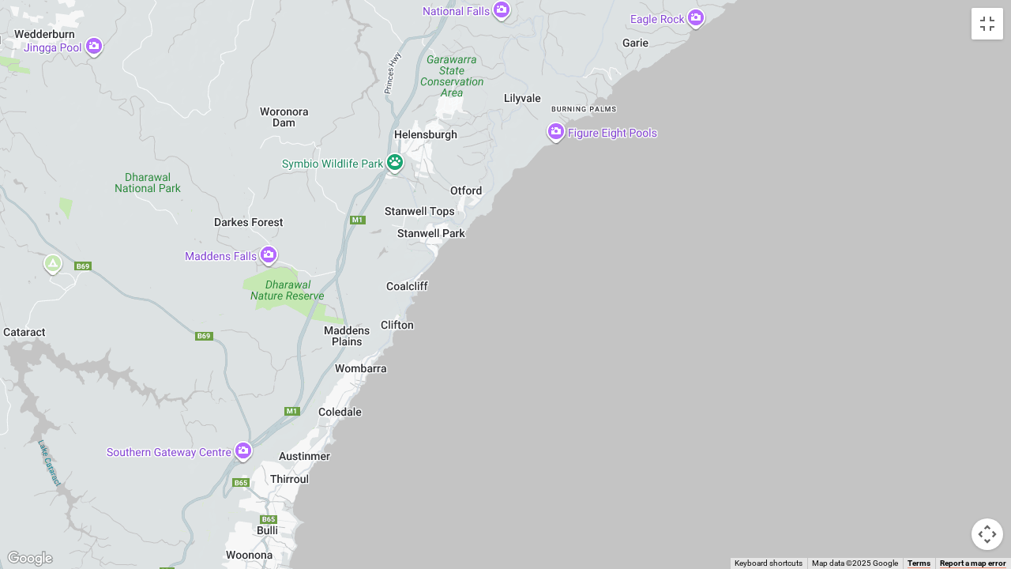
drag, startPoint x: 320, startPoint y: 403, endPoint x: 351, endPoint y: 272, distance: 134.7
click at [351, 272] on div at bounding box center [505, 284] width 1011 height 569
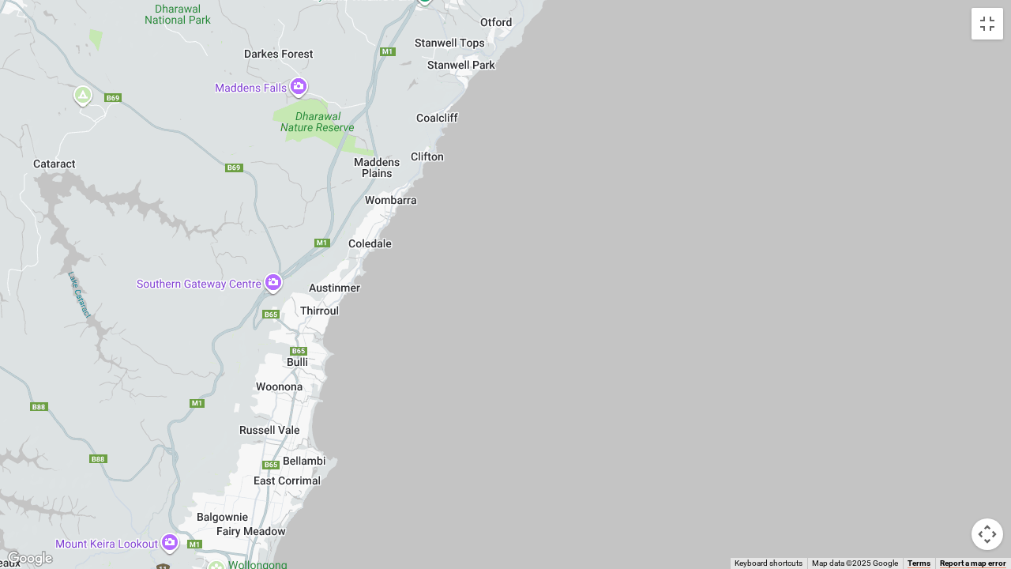
drag, startPoint x: 314, startPoint y: 401, endPoint x: 346, endPoint y: 250, distance: 155.1
click at [341, 235] on div at bounding box center [505, 284] width 1011 height 569
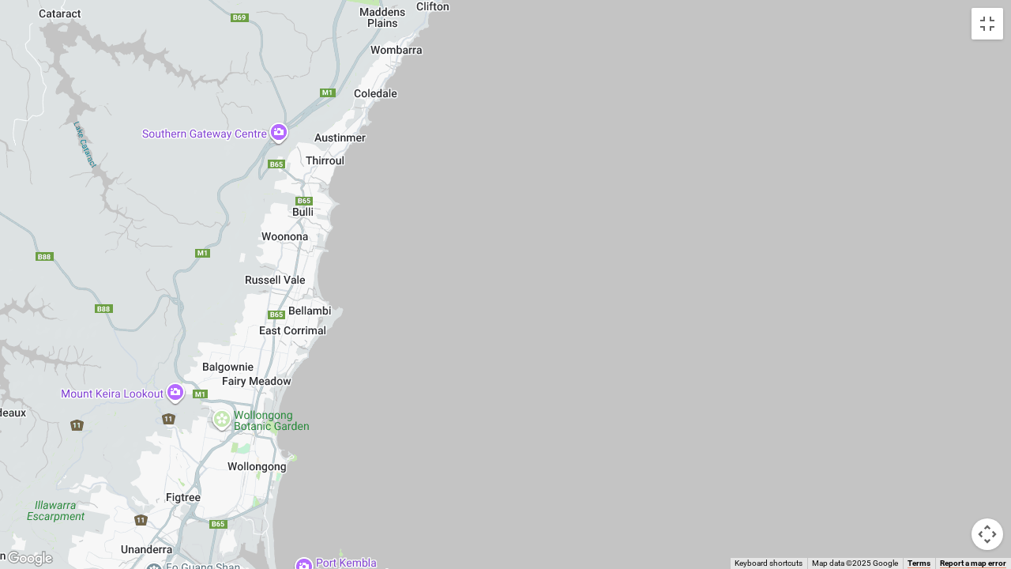
drag, startPoint x: 300, startPoint y: 454, endPoint x: 302, endPoint y: 329, distance: 125.6
click at [302, 329] on div at bounding box center [505, 284] width 1011 height 569
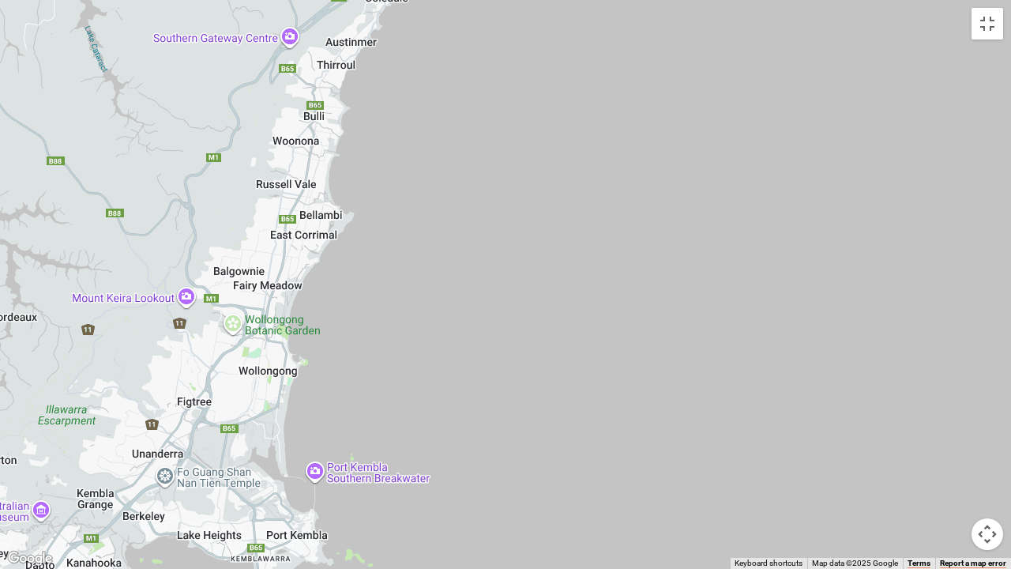
drag, startPoint x: 317, startPoint y: 365, endPoint x: 332, endPoint y: 275, distance: 91.3
click at [332, 265] on div at bounding box center [505, 284] width 1011 height 569
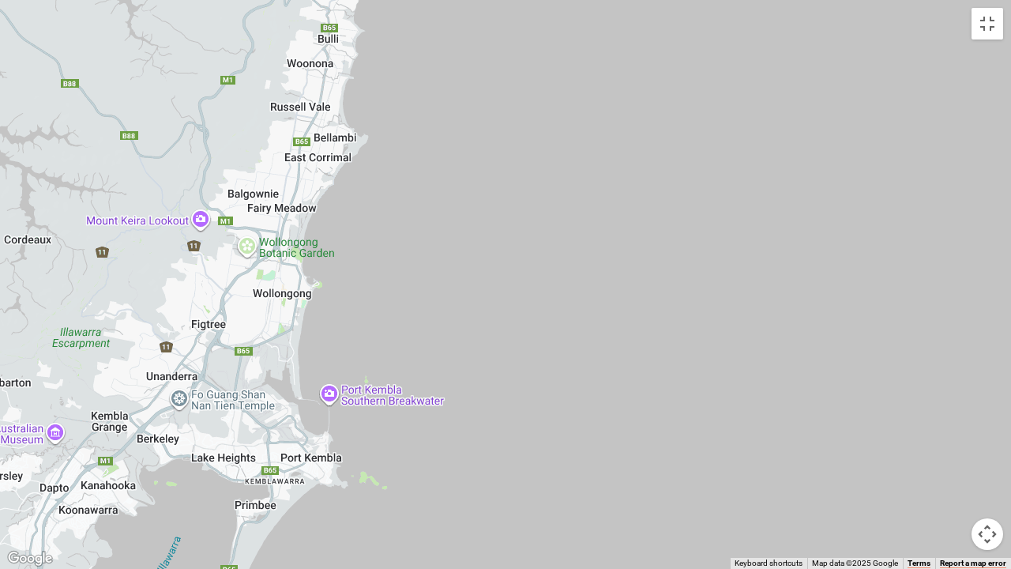
drag, startPoint x: 348, startPoint y: 363, endPoint x: 360, endPoint y: 300, distance: 64.3
click at [360, 300] on div at bounding box center [505, 284] width 1011 height 569
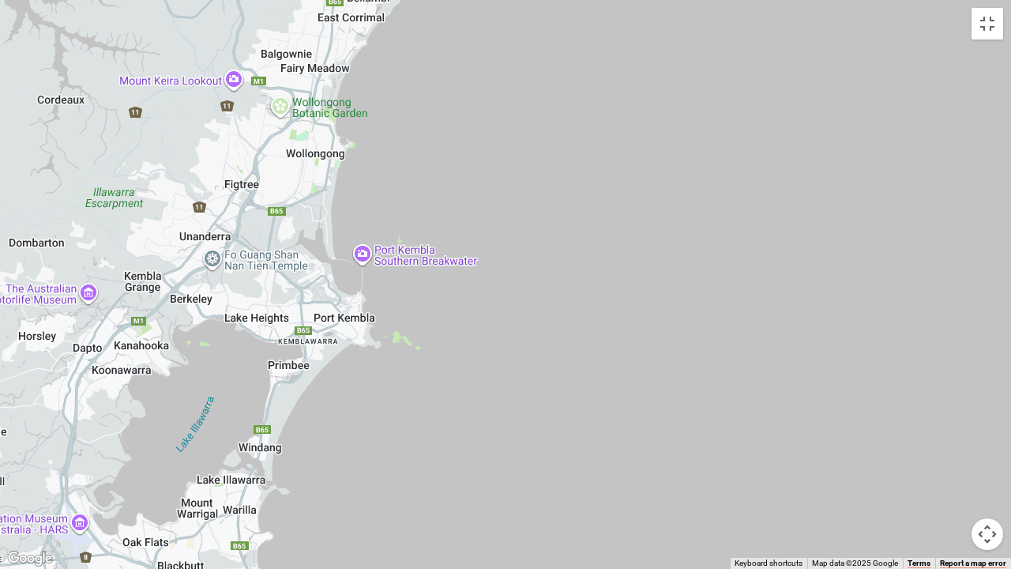
drag, startPoint x: 377, startPoint y: 367, endPoint x: 409, endPoint y: 236, distance: 135.0
click at [409, 236] on div at bounding box center [505, 284] width 1011 height 569
drag, startPoint x: 388, startPoint y: 424, endPoint x: 395, endPoint y: 300, distance: 124.2
click at [395, 300] on div at bounding box center [505, 284] width 1011 height 569
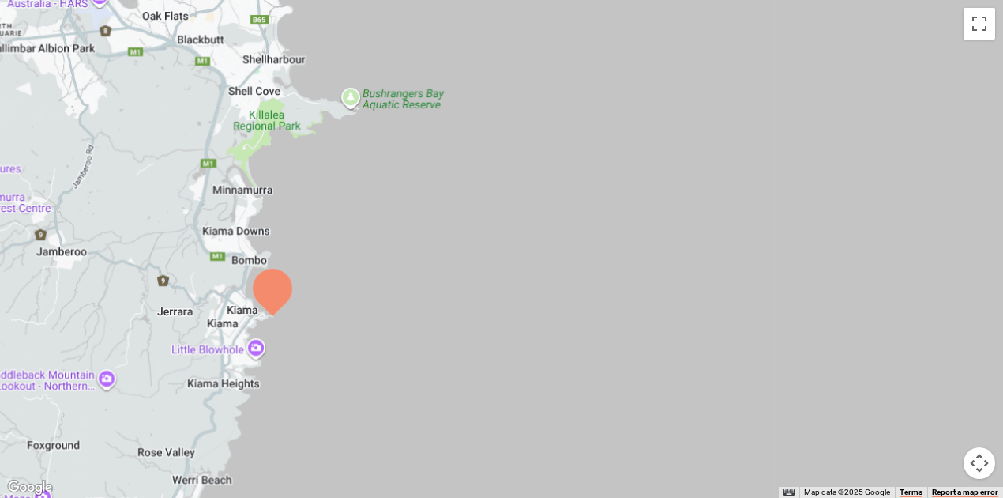
click at [591, 257] on img at bounding box center [659, 339] width 619 height 408
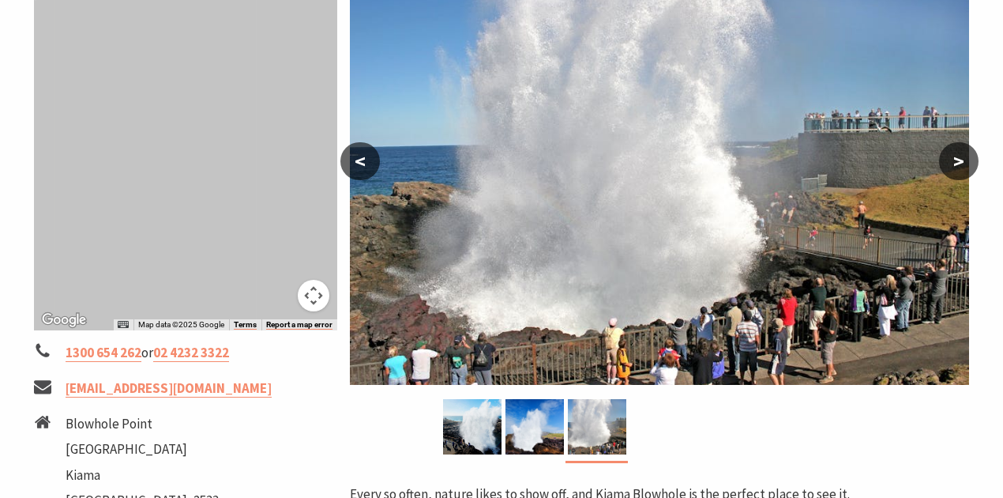
scroll to position [526, 0]
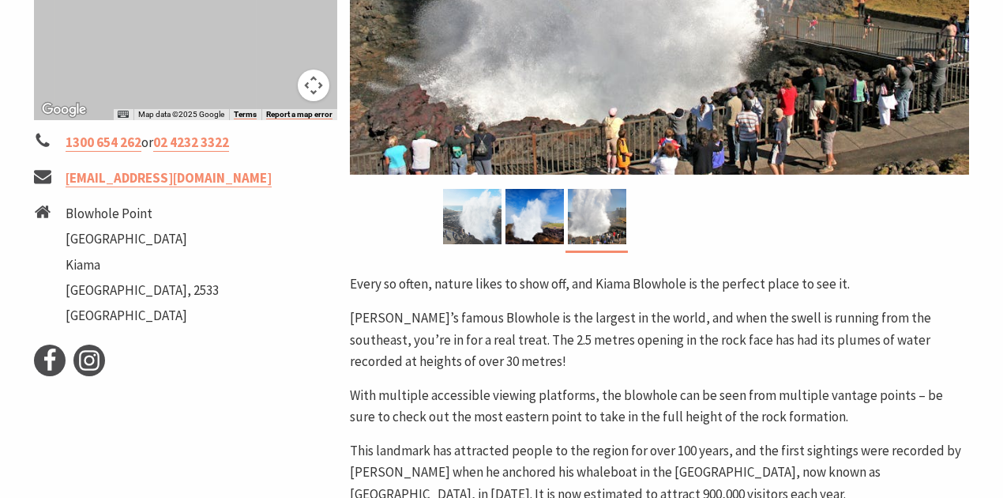
click at [469, 210] on img at bounding box center [472, 216] width 58 height 55
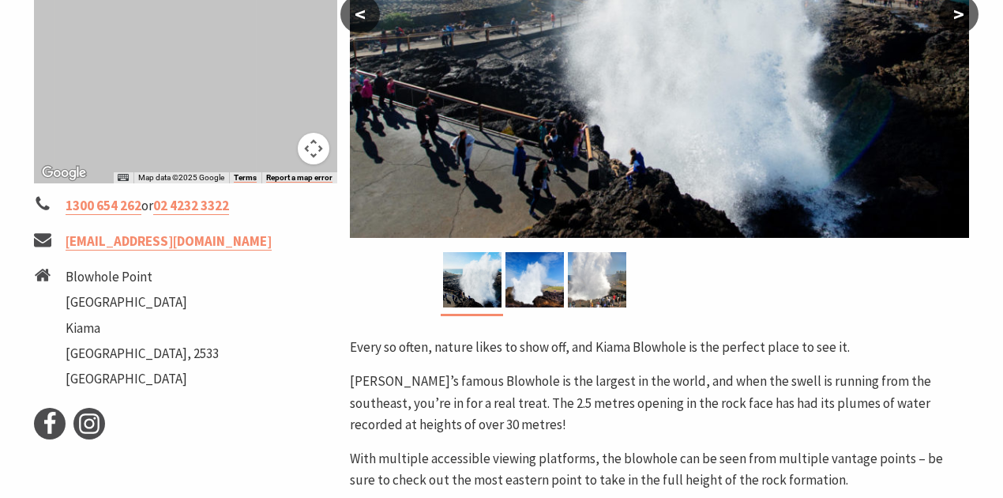
scroll to position [263, 0]
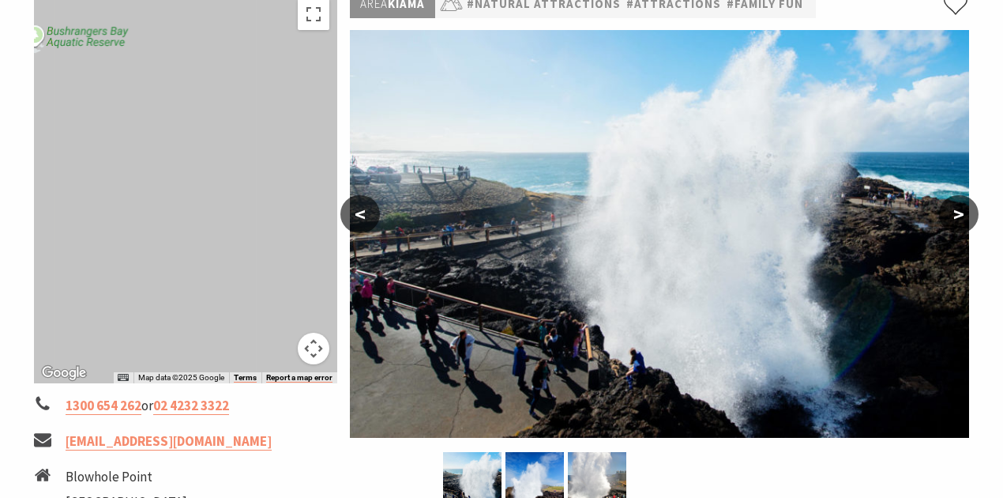
click at [956, 202] on button ">" at bounding box center [958, 214] width 39 height 38
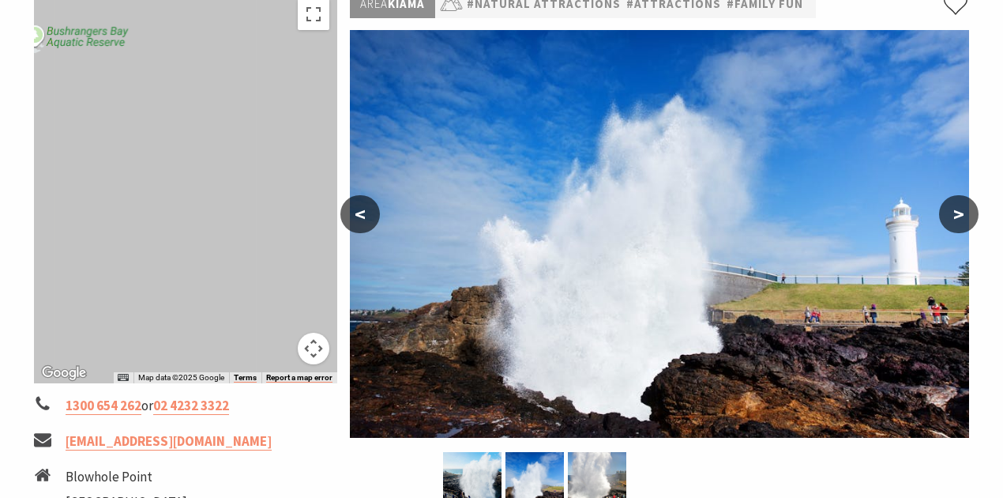
click at [960, 218] on button ">" at bounding box center [958, 214] width 39 height 38
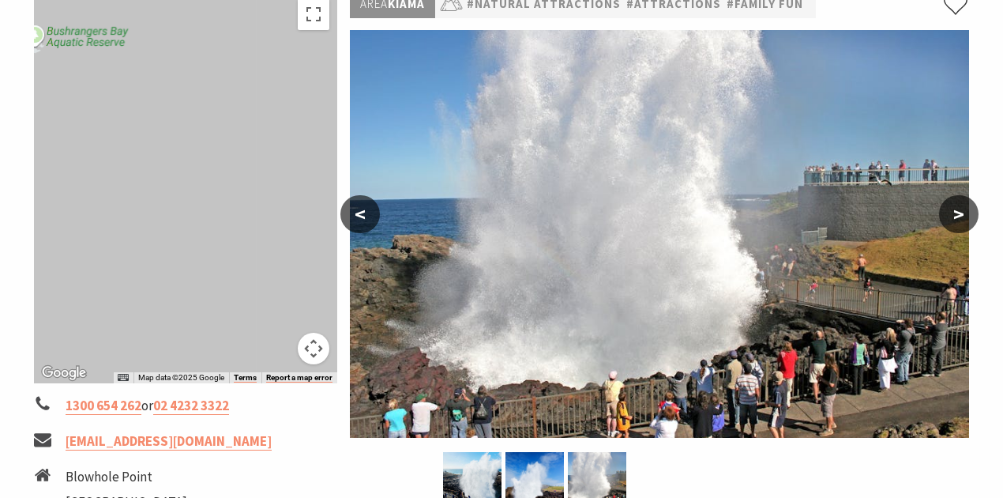
click at [960, 203] on button ">" at bounding box center [958, 214] width 39 height 38
click at [968, 210] on button ">" at bounding box center [958, 214] width 39 height 38
click at [952, 223] on button ">" at bounding box center [958, 214] width 39 height 38
click at [361, 218] on button "<" at bounding box center [359, 214] width 39 height 38
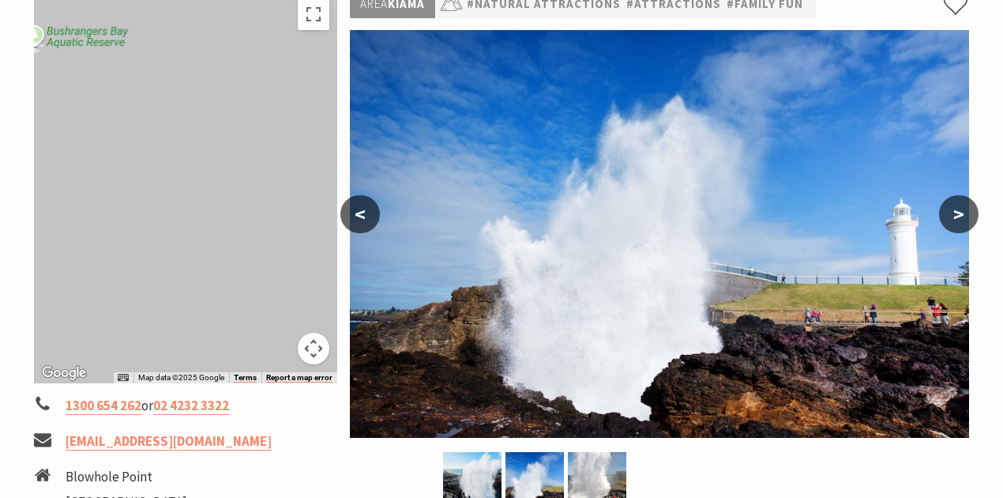
click at [361, 218] on button "<" at bounding box center [359, 214] width 39 height 38
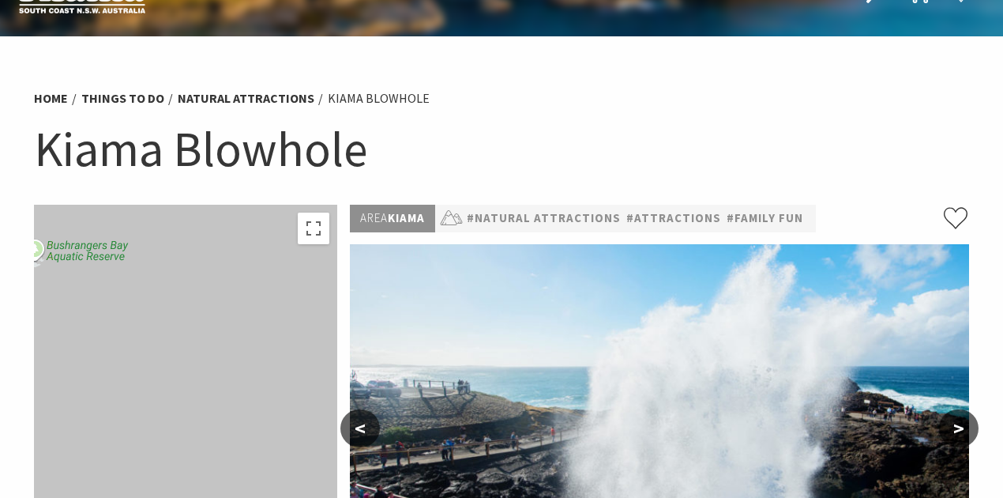
scroll to position [0, 0]
